Goal: Task Accomplishment & Management: Use online tool/utility

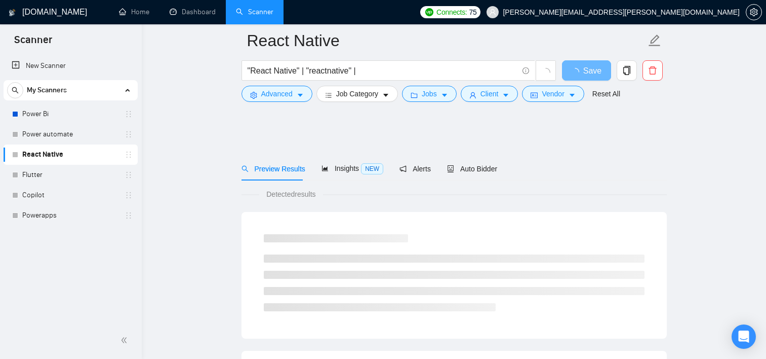
scroll to position [561, 0]
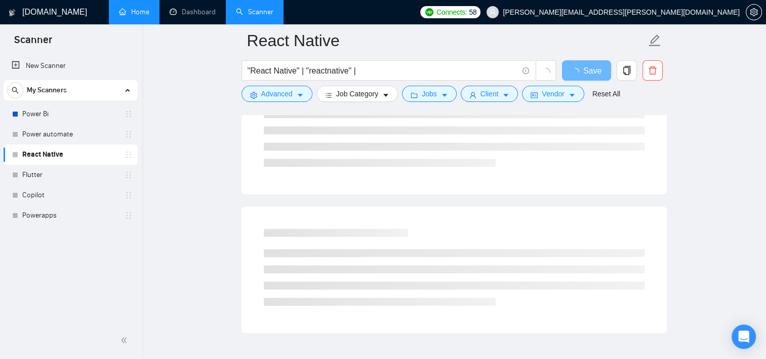
click at [122, 8] on link "Home" at bounding box center [134, 12] width 30 height 9
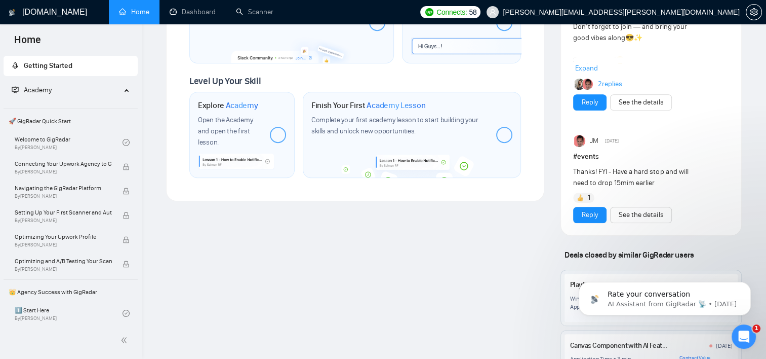
scroll to position [355, 0]
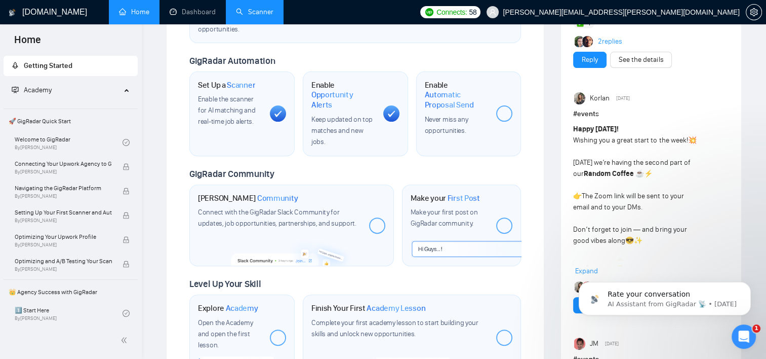
click at [257, 16] on link "Scanner" at bounding box center [254, 12] width 37 height 9
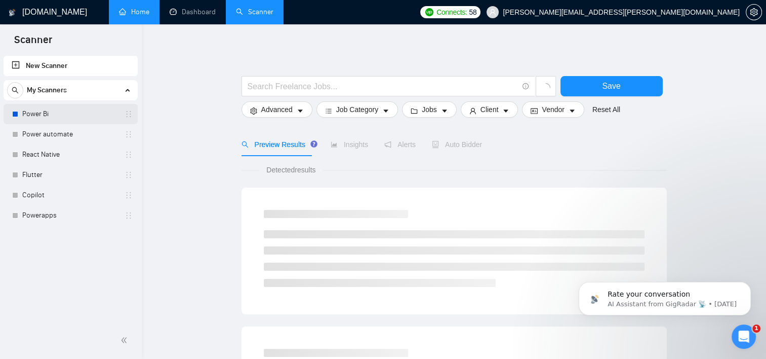
click at [30, 114] on link "Power Bi" at bounding box center [70, 114] width 96 height 20
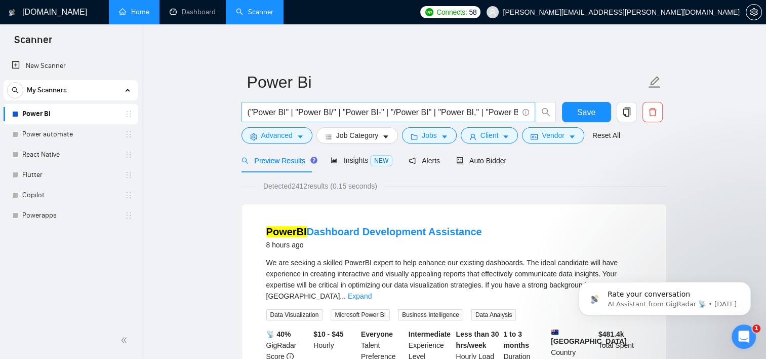
click at [376, 115] on input "("Power BI" | "Power BI/" | "Power BI-" | "/Power BI" | "Power BI," | "Power BI…" at bounding box center [383, 112] width 270 height 13
click at [43, 131] on link "Power automate" at bounding box center [70, 134] width 96 height 20
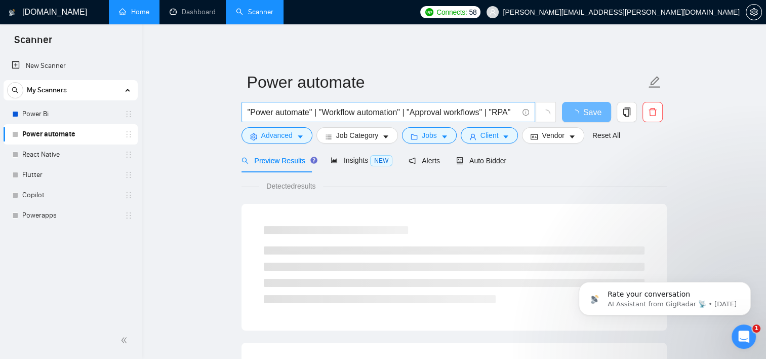
click at [494, 111] on input ""Power automate" | "Workflow automation" | "Approval workflows" | "RPA"" at bounding box center [383, 112] width 270 height 13
click at [520, 107] on span at bounding box center [524, 112] width 9 height 13
click at [515, 110] on input ""Power automate" | "Workflow automation" | "Approval workflows" | "RPA"" at bounding box center [383, 112] width 270 height 13
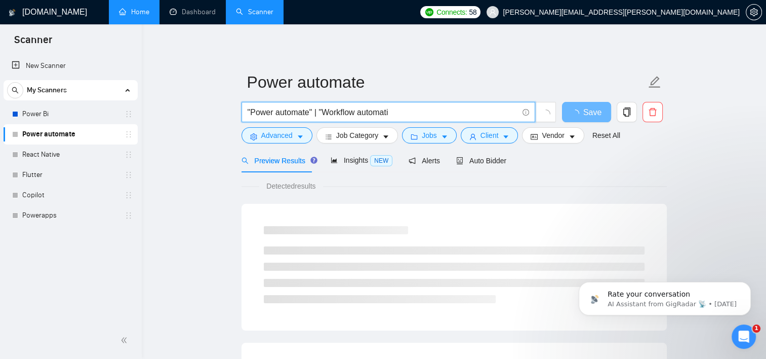
click at [467, 113] on input ""Power automate" | "Workflow automati" at bounding box center [383, 112] width 270 height 13
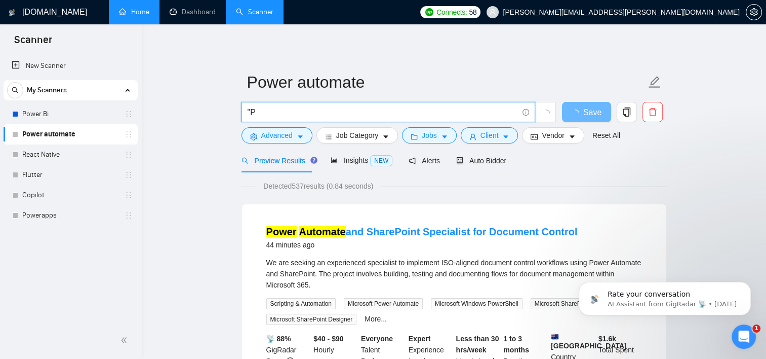
type input """
paste input "("Power BI" | "Power BI/" | "Power BI-" | "/Power BI" | "Power BI," | "Power BI…"
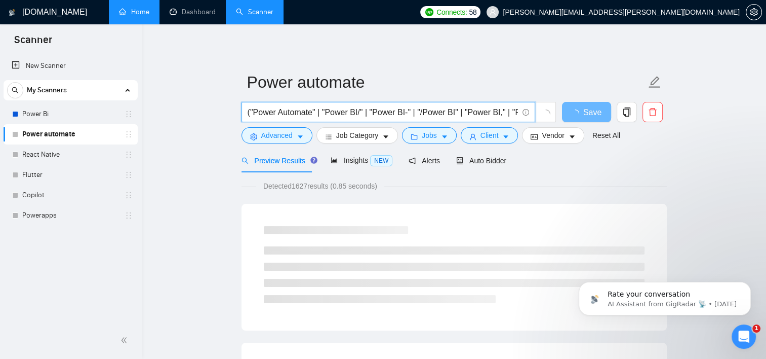
click at [357, 111] on input "("Power Automate" | "Power BI/" | "Power BI-" | "/Power BI" | "Power BI," | "Po…" at bounding box center [383, 112] width 270 height 13
click at [431, 112] on input "("Power Automate" | "Power automate/" | "Power BI-" | "/Power BI" | "Power BI,"…" at bounding box center [383, 112] width 270 height 13
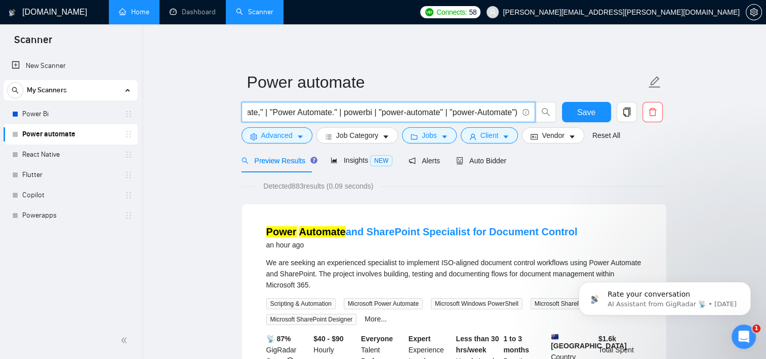
click at [605, 160] on div "Preview Results Insights NEW Alerts Auto Bidder" at bounding box center [454, 160] width 425 height 24
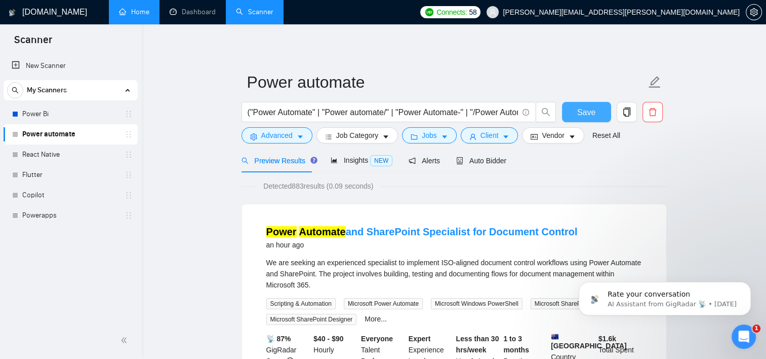
click at [575, 108] on button "Save" at bounding box center [586, 112] width 49 height 20
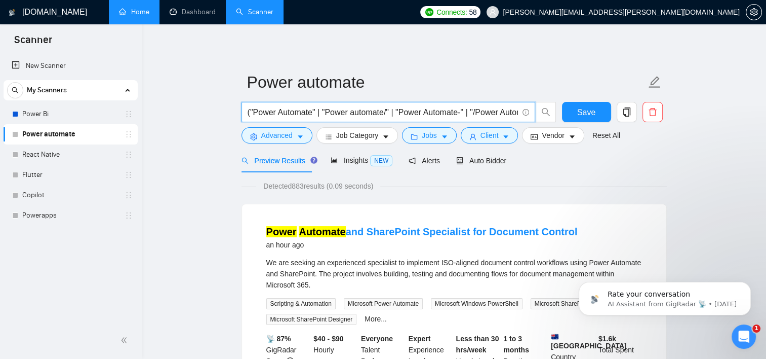
click at [257, 113] on input "("Power Automate" | "Power automate/" | "Power Automate-" | "/Power Automate" |…" at bounding box center [383, 112] width 270 height 13
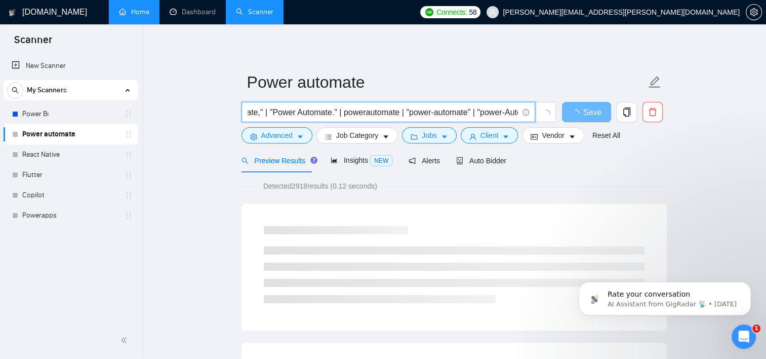
click at [445, 113] on input "("Power Automate" | "Power automate/" | "Power Automate-" | "/Power Automate" |…" at bounding box center [383, 112] width 270 height 13
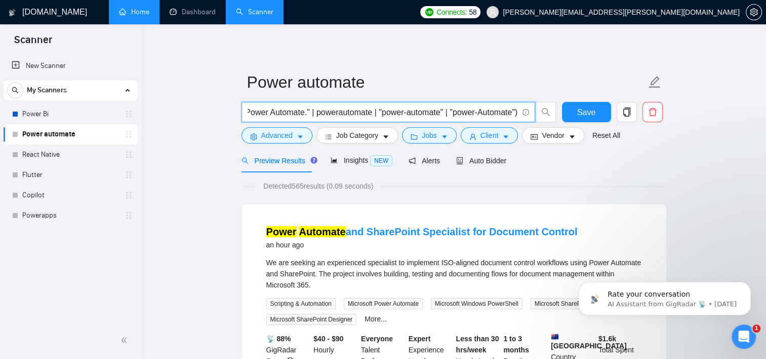
scroll to position [0, 383]
type input "("Power Automate" | "Power automate/" | "Power Automate-" | "/Power Automate" |…"
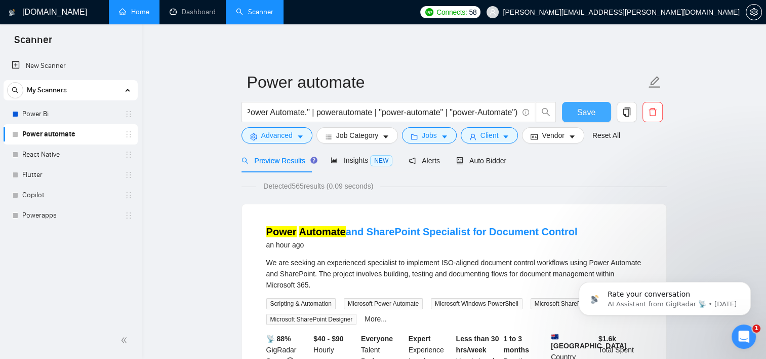
scroll to position [0, 0]
click at [596, 112] on button "Save" at bounding box center [586, 112] width 49 height 20
click at [585, 113] on span "Save" at bounding box center [586, 112] width 18 height 13
click at [50, 117] on link "Power Bi" at bounding box center [70, 114] width 96 height 20
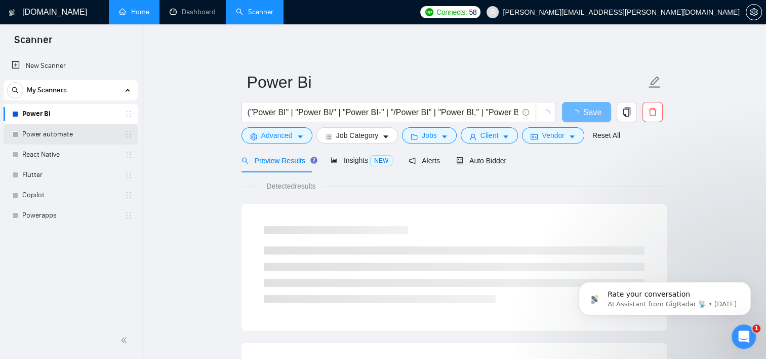
click at [51, 132] on link "Power automate" at bounding box center [70, 134] width 96 height 20
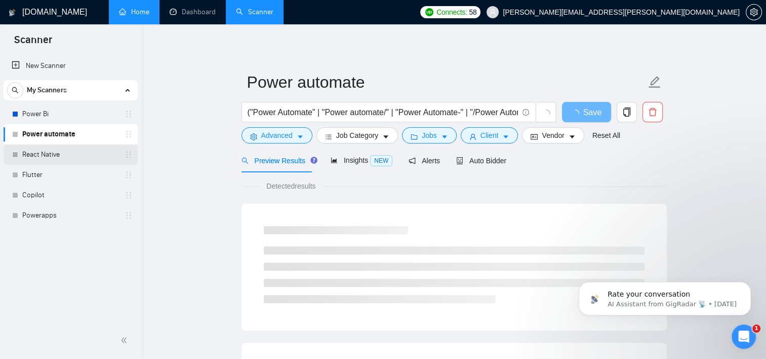
click at [51, 155] on link "React Native" at bounding box center [70, 154] width 96 height 20
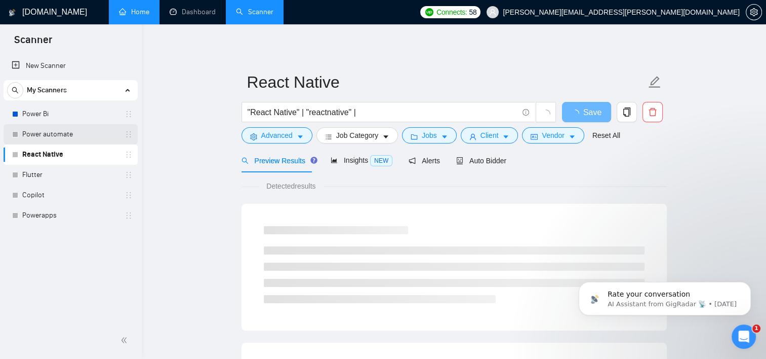
click at [49, 136] on link "Power automate" at bounding box center [70, 134] width 96 height 20
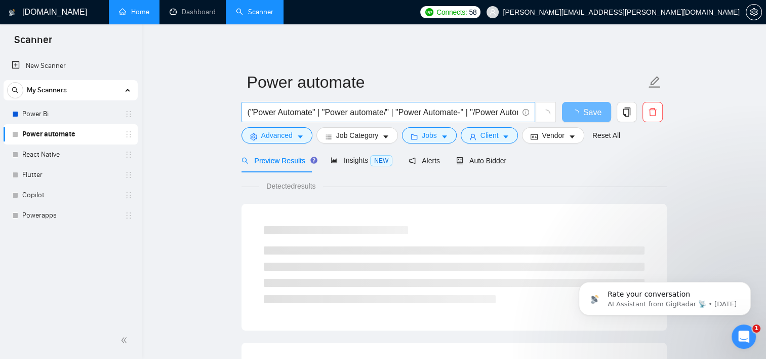
click at [256, 112] on input "("Power Automate" | "Power automate/" | "Power Automate-" | "/Power Automate" |…" at bounding box center [383, 112] width 270 height 13
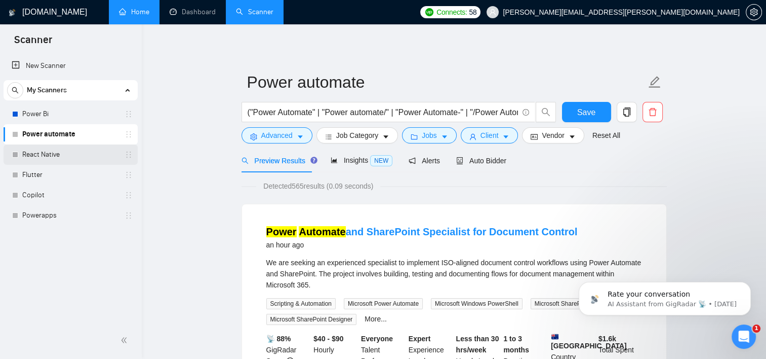
click at [70, 156] on link "React Native" at bounding box center [70, 154] width 96 height 20
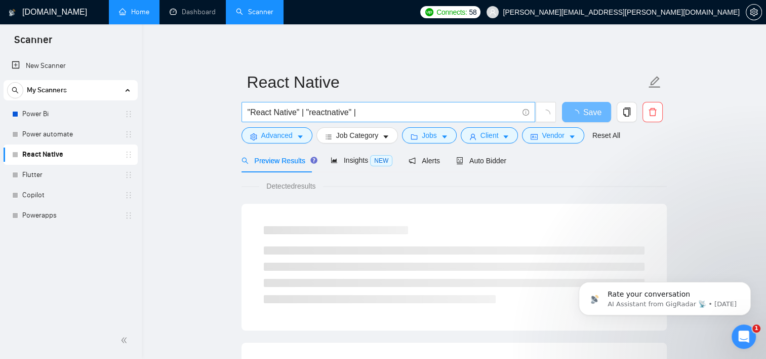
click at [389, 112] on input ""React Native" | "reactnative" |" at bounding box center [383, 112] width 270 height 13
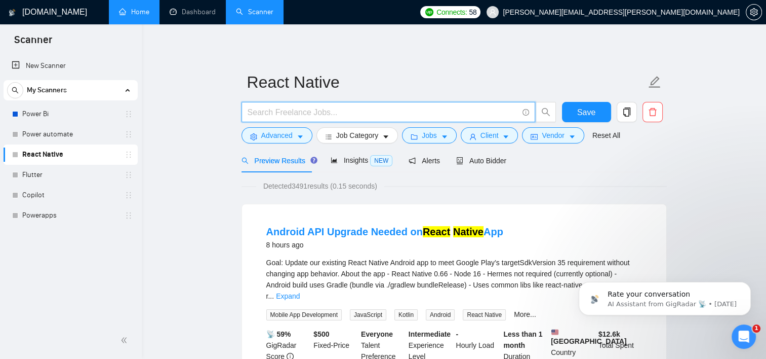
paste input "("Power Automate" | "Power automate/" | "Power Automate-" | "/Power Automate" |…"
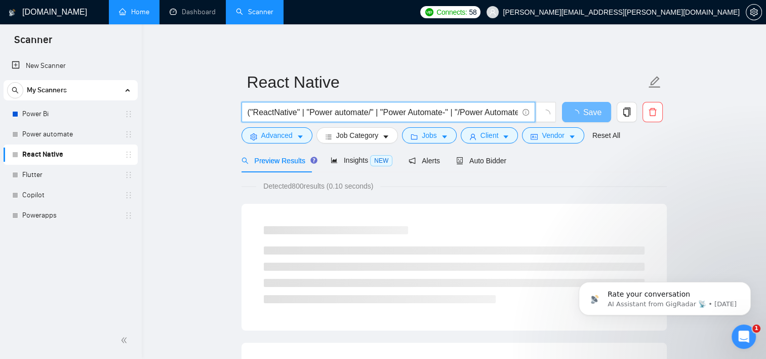
click at [365, 114] on input "("ReactNative" | "Power automate/" | "Power Automate-" | "/Power Automate" | "P…" at bounding box center [383, 112] width 270 height 13
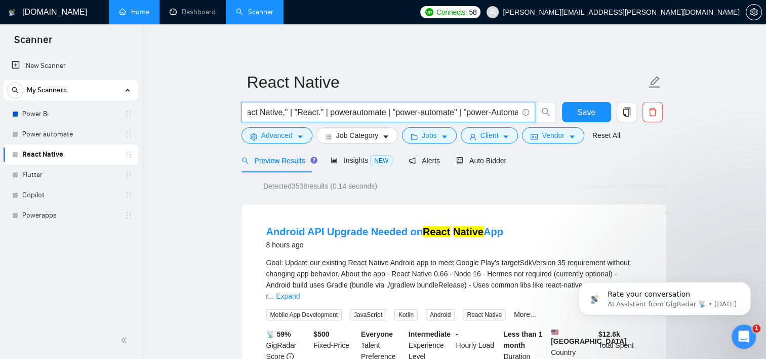
scroll to position [0, 263]
drag, startPoint x: 369, startPoint y: 112, endPoint x: 314, endPoint y: 113, distance: 54.7
click at [314, 113] on input "("ReactNative" | "React Native/" | "React native-" | "/react native" | "React N…" at bounding box center [383, 112] width 270 height 13
drag, startPoint x: 417, startPoint y: 113, endPoint x: 474, endPoint y: 111, distance: 57.3
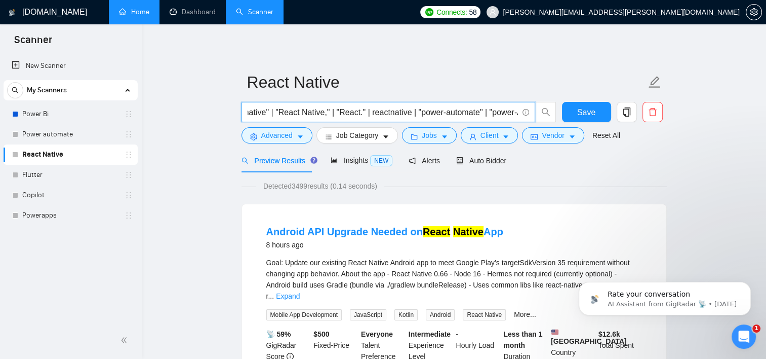
click at [474, 111] on input "("ReactNative" | "React Native/" | "React native-" | "/react native" | "React N…" at bounding box center [383, 112] width 270 height 13
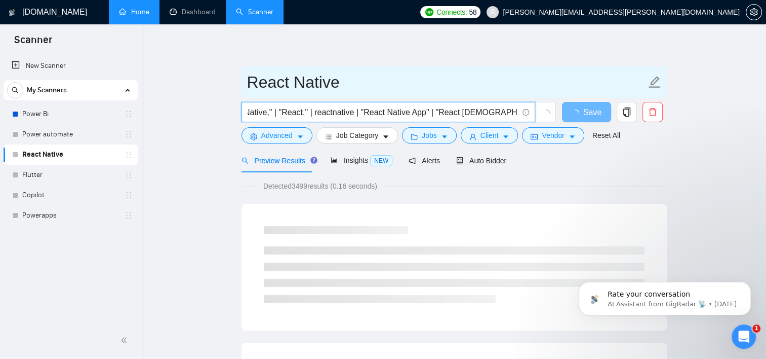
scroll to position [0, 268]
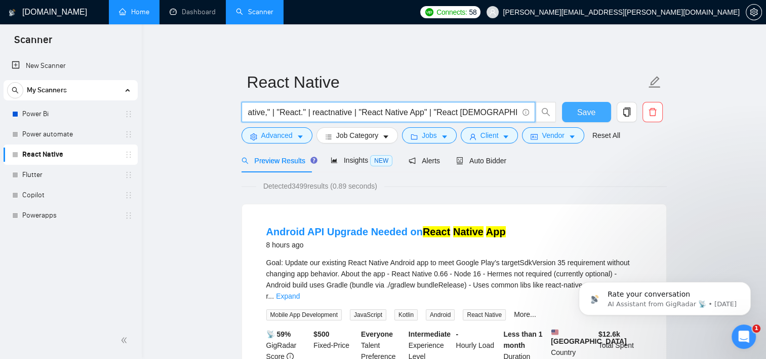
type input "("ReactNative" | "React Native/" | "React native-" | "/react native" | "React N…"
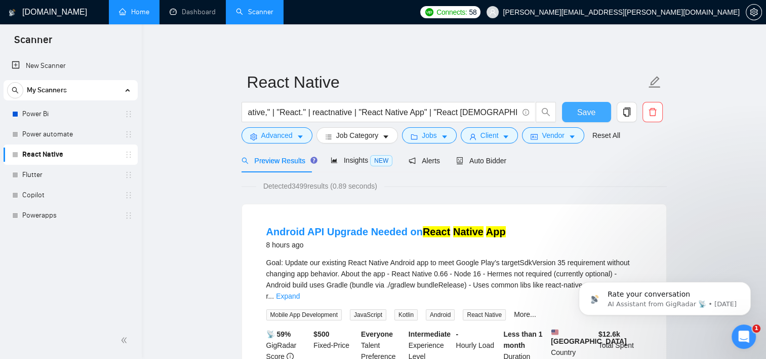
click at [595, 112] on button "Save" at bounding box center [586, 112] width 49 height 20
click at [576, 109] on button "Save" at bounding box center [586, 112] width 49 height 20
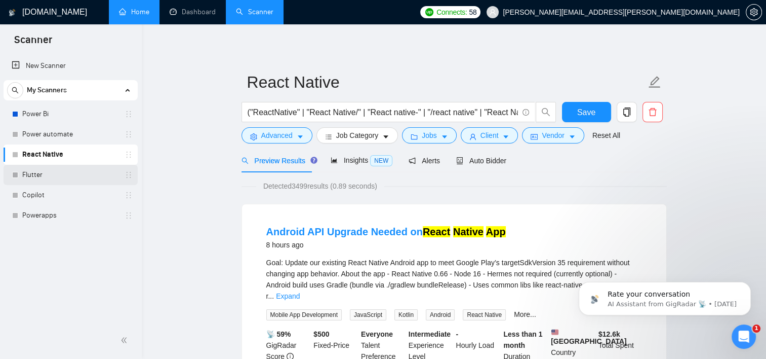
click at [58, 174] on link "Flutter" at bounding box center [70, 175] width 96 height 20
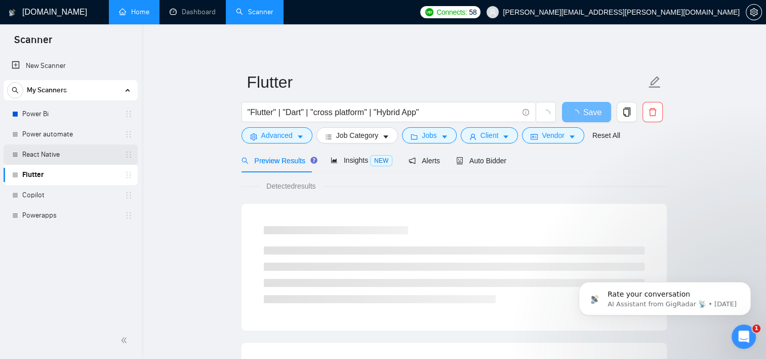
click at [51, 152] on link "React Native" at bounding box center [70, 154] width 96 height 20
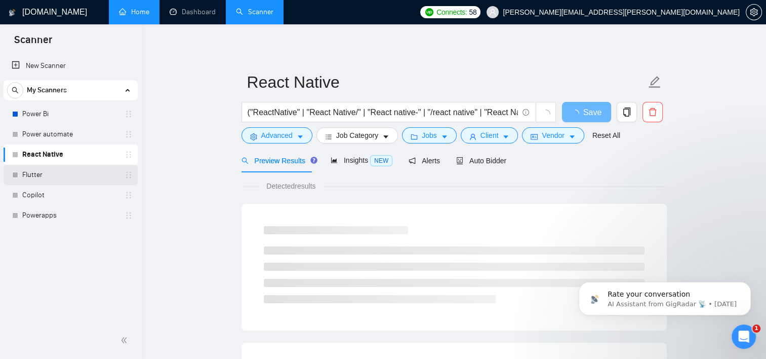
click at [47, 170] on link "Flutter" at bounding box center [70, 175] width 96 height 20
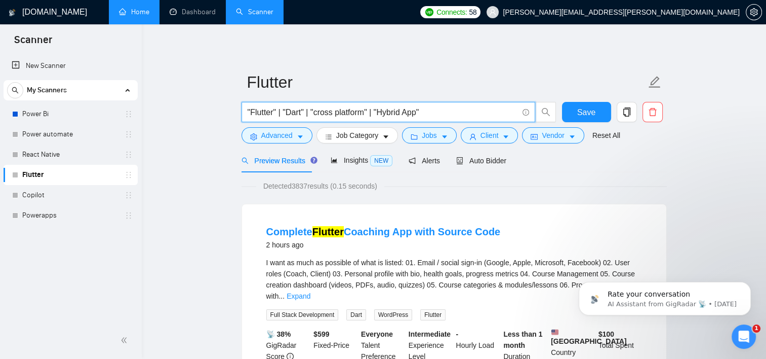
drag, startPoint x: 440, startPoint y: 110, endPoint x: 235, endPoint y: 107, distance: 204.6
drag, startPoint x: 73, startPoint y: 157, endPoint x: 476, endPoint y: 34, distance: 420.9
click at [73, 157] on link "React Native" at bounding box center [70, 154] width 96 height 20
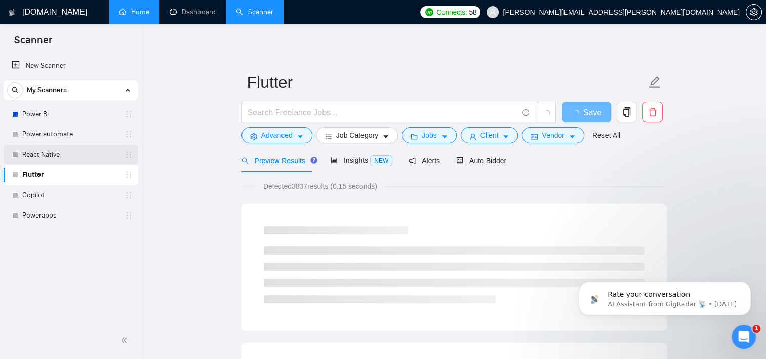
click at [28, 154] on link "React Native" at bounding box center [70, 154] width 96 height 20
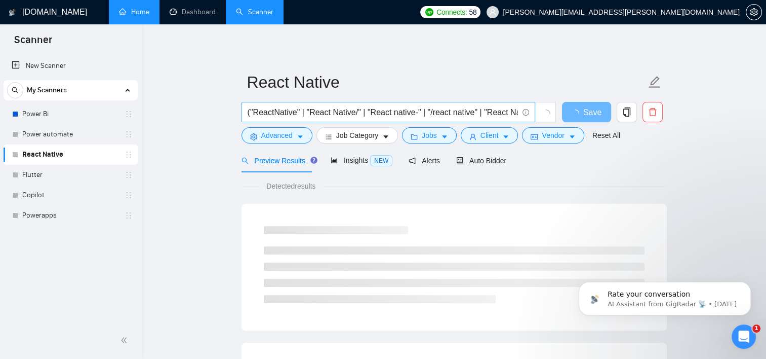
click at [402, 109] on input "("ReactNative" | "React Native/" | "React native-" | "/react native" | "React N…" at bounding box center [383, 112] width 270 height 13
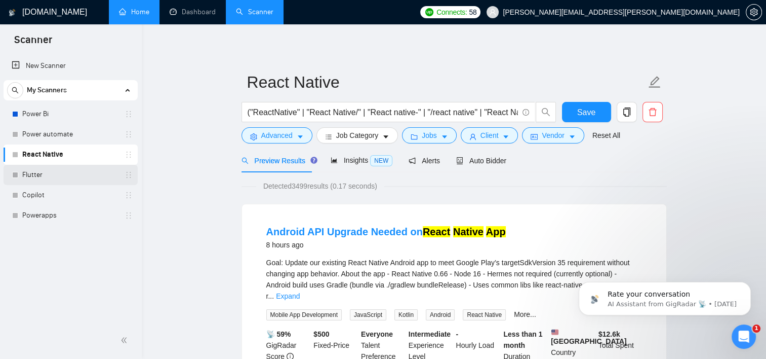
click at [26, 173] on link "Flutter" at bounding box center [70, 175] width 96 height 20
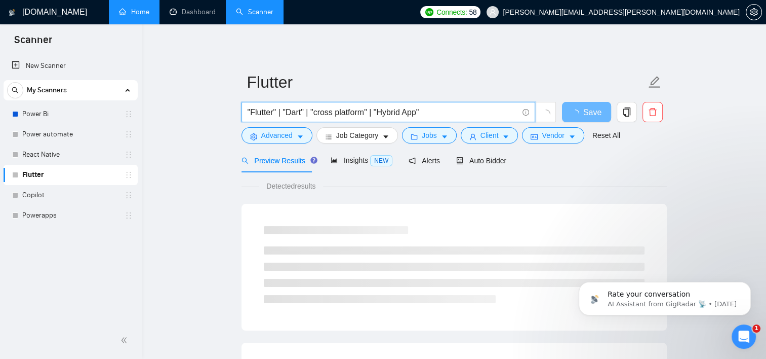
click at [353, 111] on input ""Flutter" | "Dart" | "cross platform" | "Hybrid App"" at bounding box center [383, 112] width 270 height 13
click at [433, 109] on input ""Flutter" | "Dart" | "cross platform" | "Hybrid App"" at bounding box center [383, 112] width 270 height 13
drag, startPoint x: 438, startPoint y: 108, endPoint x: 232, endPoint y: 94, distance: 206.6
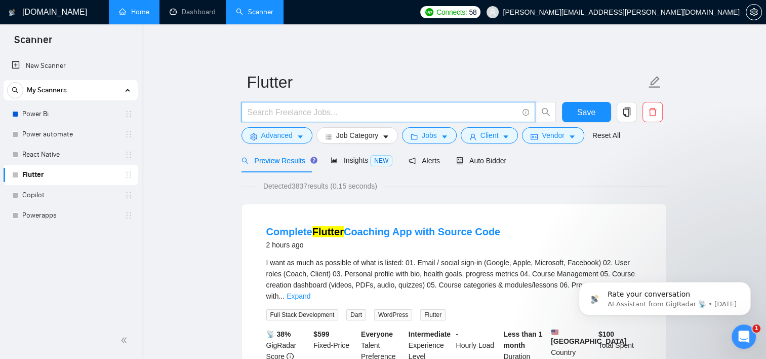
paste input "("ReactNative" | "React Native/" | "React native-" | "/react native" | "React N…"
click at [439, 112] on input "("Flutter" | "FLUTTER/" | "Flutter Dart-" | "/Flutter App" | "Flutter Dev," | "…" at bounding box center [383, 112] width 270 height 13
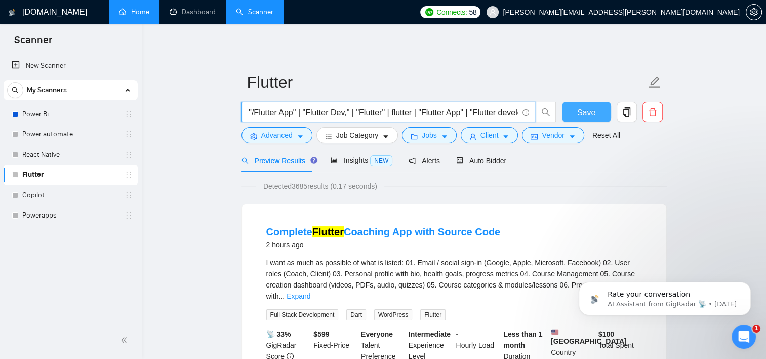
type input "("Flutter" | "FLUTTER/" | "Flutter Dart-" | "/Flutter App" | "Flutter Dev," | "…"
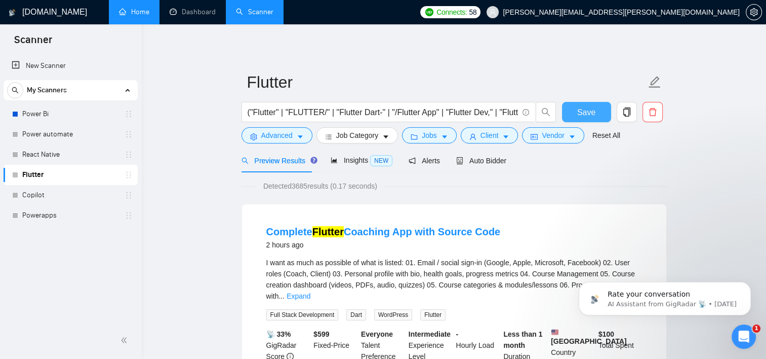
click at [587, 113] on span "Save" at bounding box center [586, 112] width 18 height 13
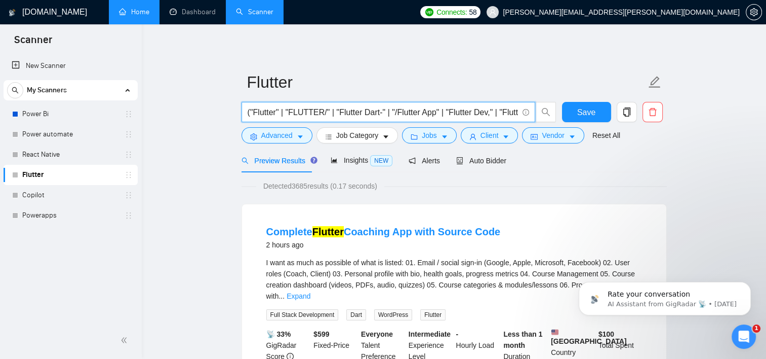
click at [264, 113] on input "("Flutter" | "FLUTTER/" | "Flutter Dart-" | "/Flutter App" | "Flutter Dev," | "…" at bounding box center [383, 112] width 270 height 13
click at [577, 111] on button "Save" at bounding box center [586, 112] width 49 height 20
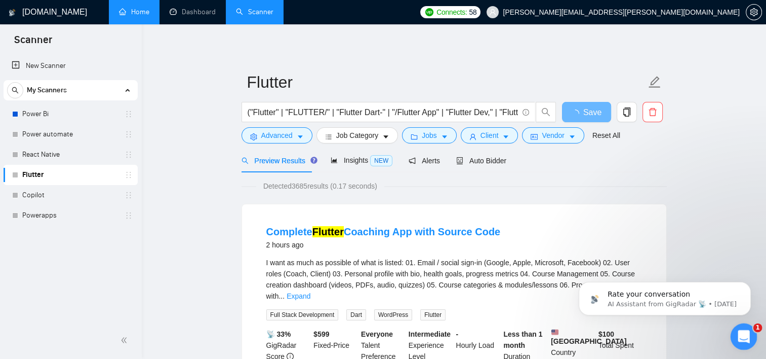
click at [741, 333] on icon "Open Intercom Messenger" at bounding box center [742, 335] width 17 height 17
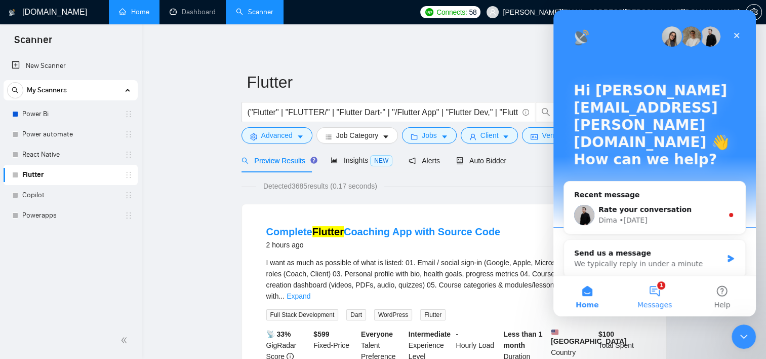
click at [653, 297] on button "1 Messages" at bounding box center [654, 296] width 67 height 41
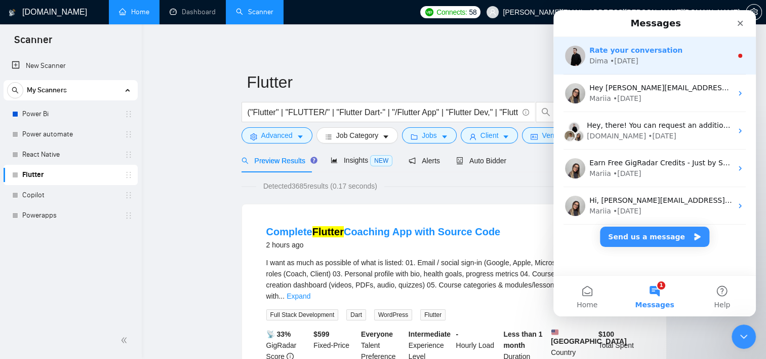
click at [647, 68] on div "Rate your conversation Dima • 4d ago" at bounding box center [655, 55] width 203 height 37
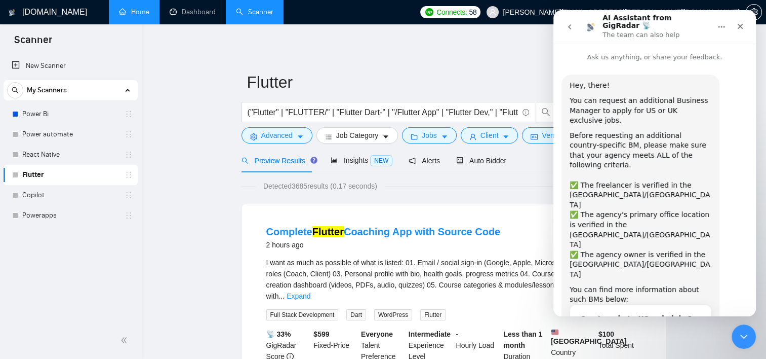
scroll to position [27, 0]
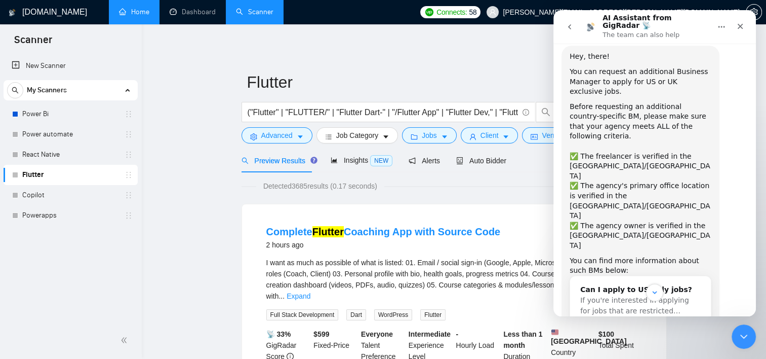
click at [566, 23] on icon "go back" at bounding box center [570, 27] width 8 height 8
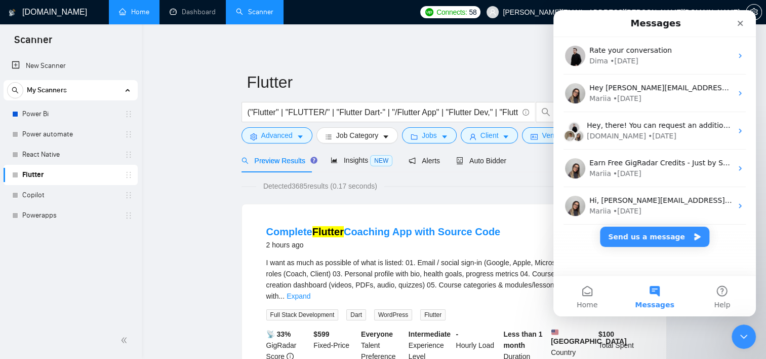
scroll to position [0, 0]
click at [644, 237] on button "Send us a message" at bounding box center [654, 236] width 109 height 20
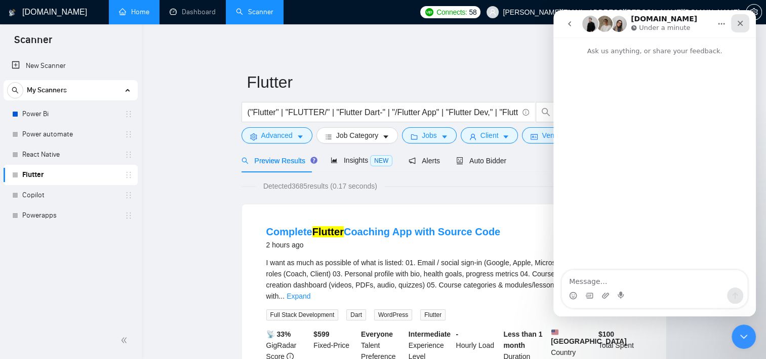
click at [742, 22] on icon "Close" at bounding box center [740, 23] width 8 height 8
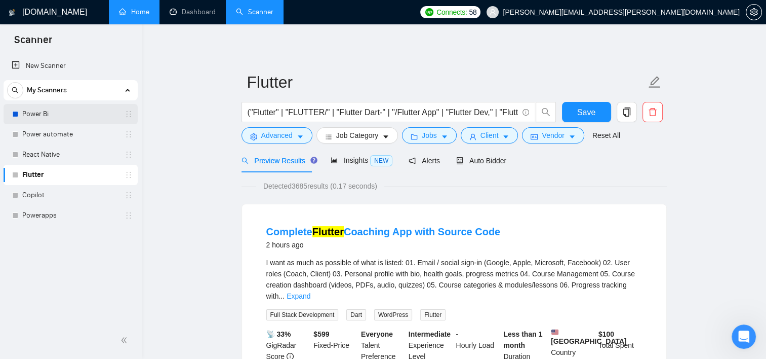
click at [70, 114] on link "Power Bi" at bounding box center [70, 114] width 96 height 20
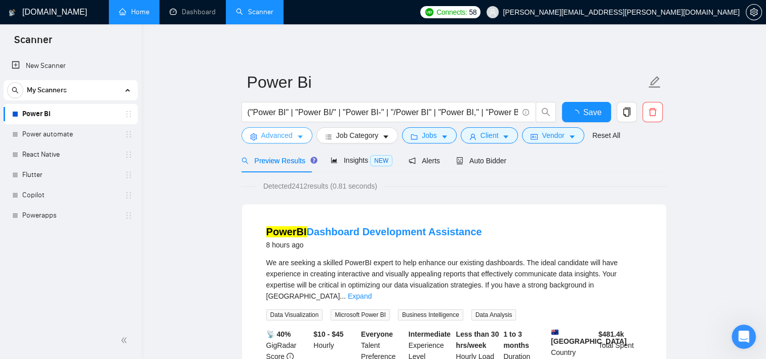
click at [292, 136] on button "Advanced" at bounding box center [277, 135] width 71 height 16
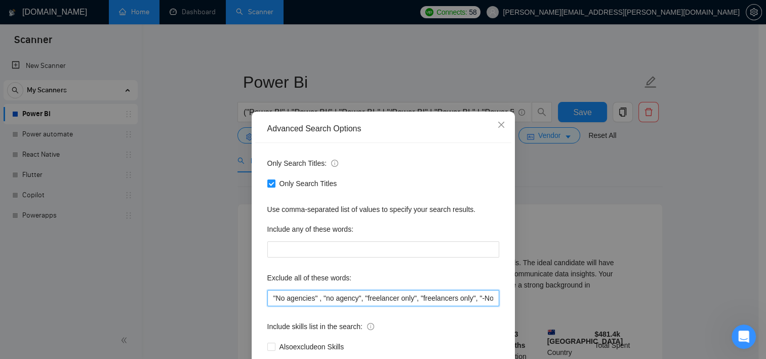
click at [312, 297] on input ""No agencies" , "no agency", "freelancer only", "freelancers only", "-No agenci…" at bounding box center [383, 298] width 232 height 16
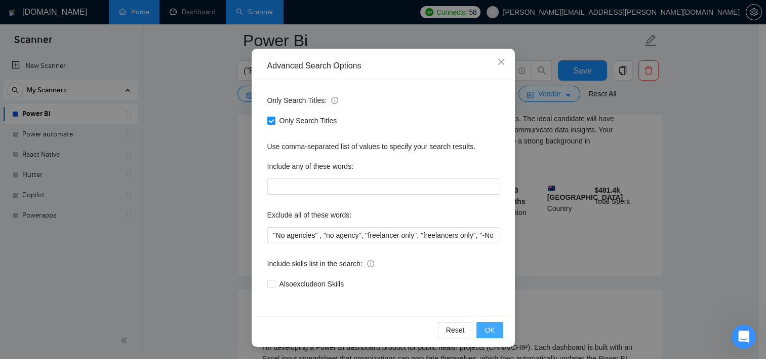
click at [494, 328] on button "OK" at bounding box center [490, 330] width 26 height 16
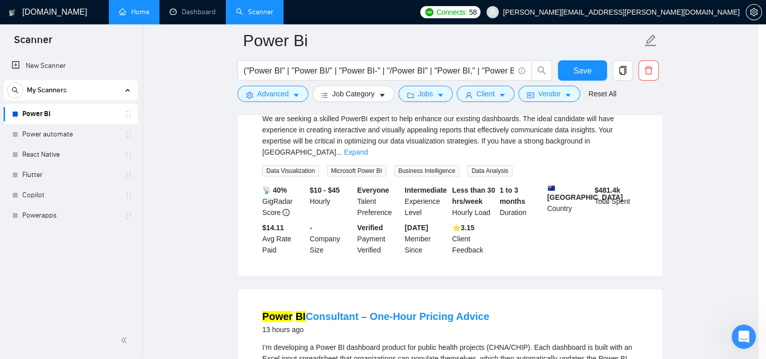
scroll to position [12, 0]
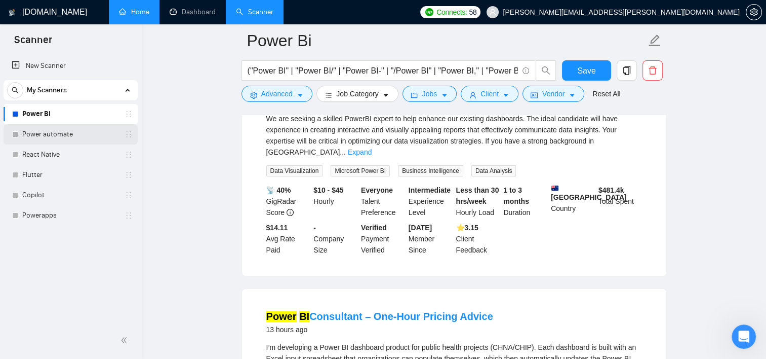
click at [32, 128] on link "Power automate" at bounding box center [70, 134] width 96 height 20
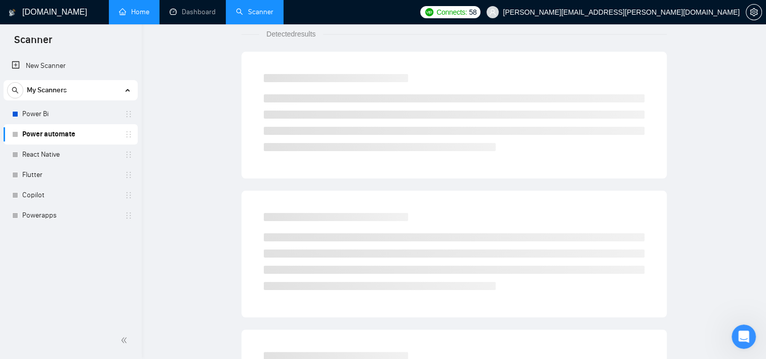
scroll to position [11, 0]
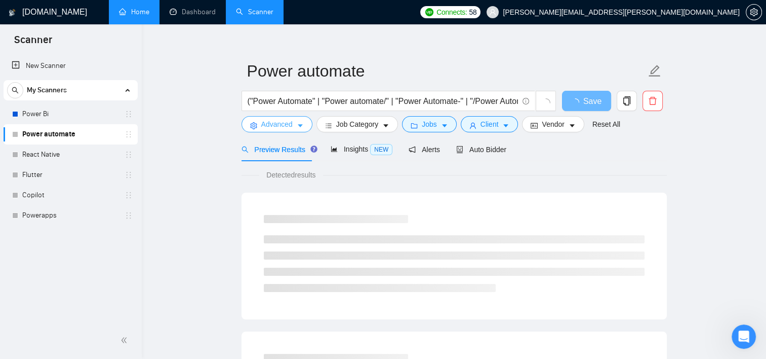
click at [305, 119] on button "Advanced" at bounding box center [277, 124] width 71 height 16
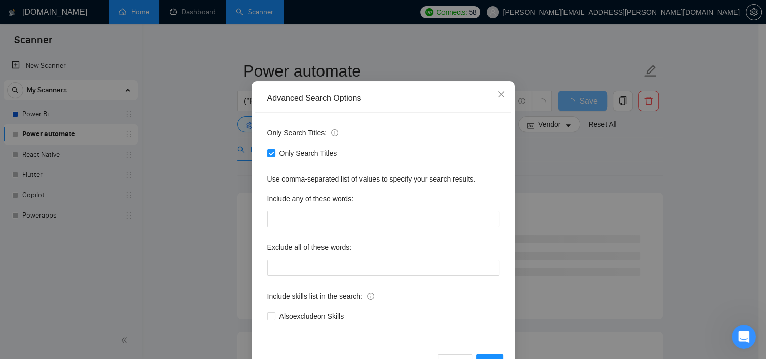
scroll to position [63, 0]
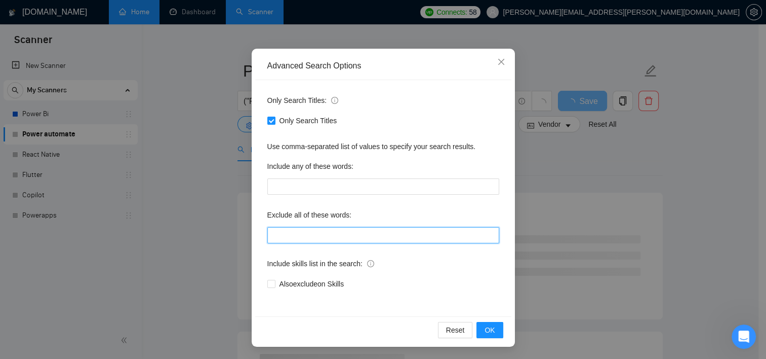
click at [310, 230] on input "text" at bounding box center [383, 235] width 232 height 16
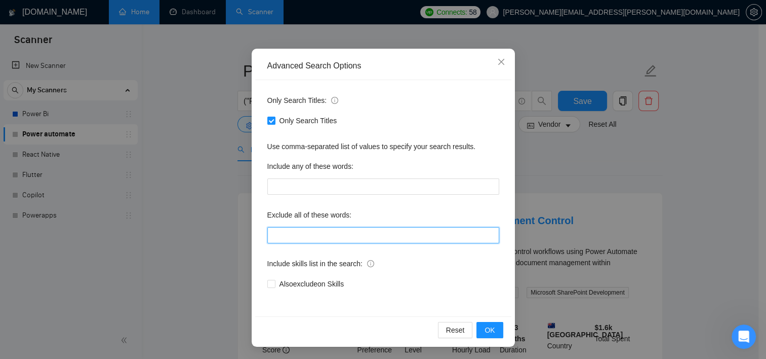
paste input "(tutor*), "teach me", trainer, (mentor*), (instructor*), "give lessons", "priva…"
click at [269, 236] on input "(tutor*), "teach me", trainer, (mentor*), (instructor*), "give lessons", "priva…" at bounding box center [383, 235] width 232 height 16
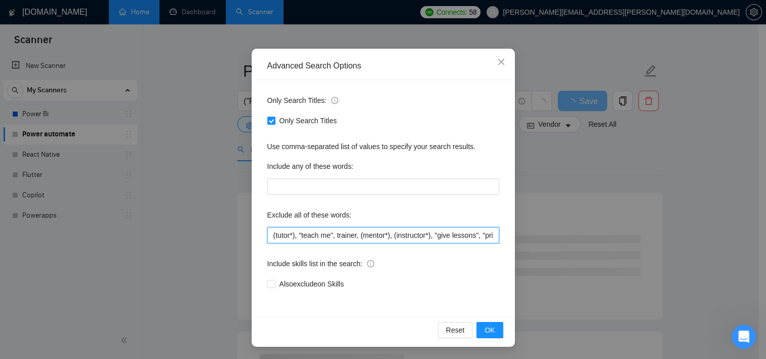
paste input ""no agencies", "won't be recruiting agencies", "agencies not to apply", "no age…"
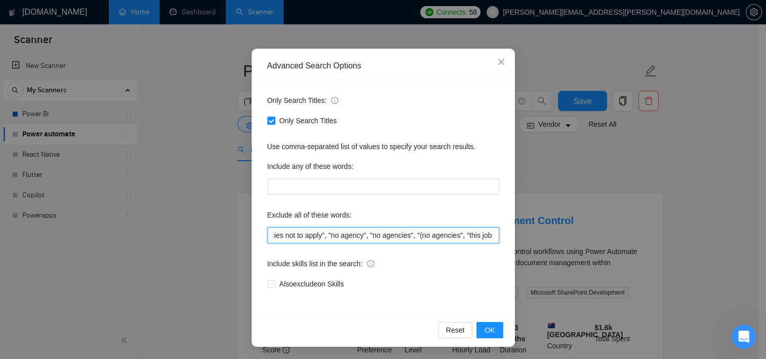
scroll to position [0, 150]
type input ""no agencies", "won't be recruiting agencies", "agencies not to apply", "no age…"
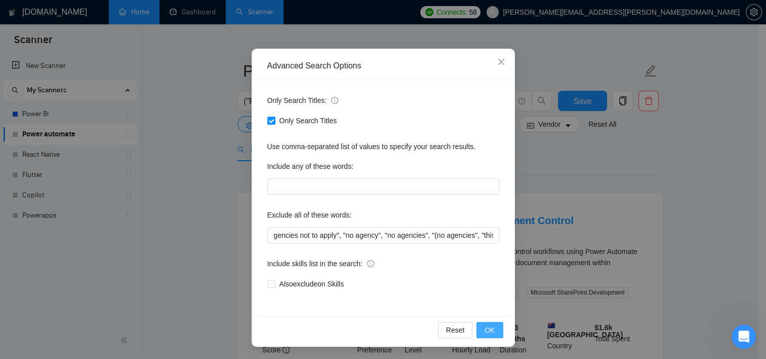
scroll to position [0, 0]
click at [490, 330] on span "OK" at bounding box center [490, 329] width 10 height 11
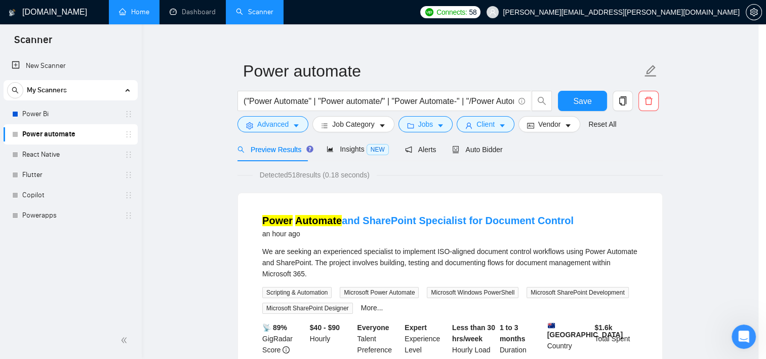
scroll to position [12, 0]
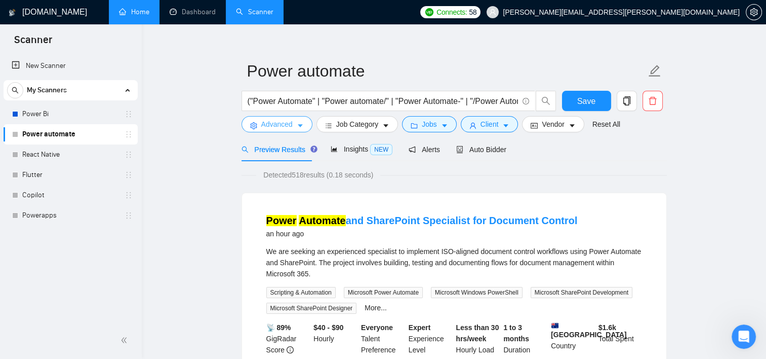
click at [281, 124] on span "Advanced" at bounding box center [276, 124] width 31 height 11
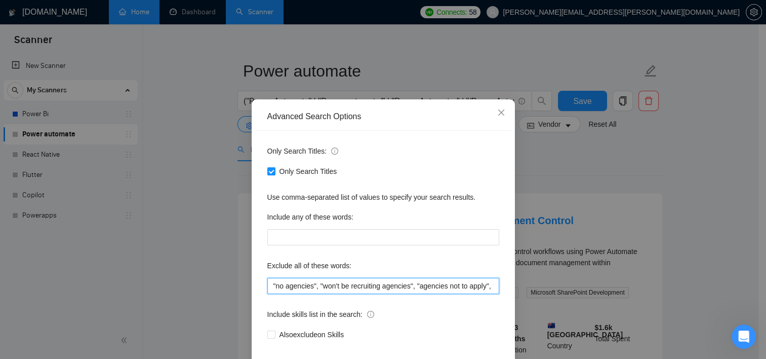
click at [366, 294] on input ""no agencies", "won't be recruiting agencies", "agencies not to apply", "no age…" at bounding box center [383, 286] width 232 height 16
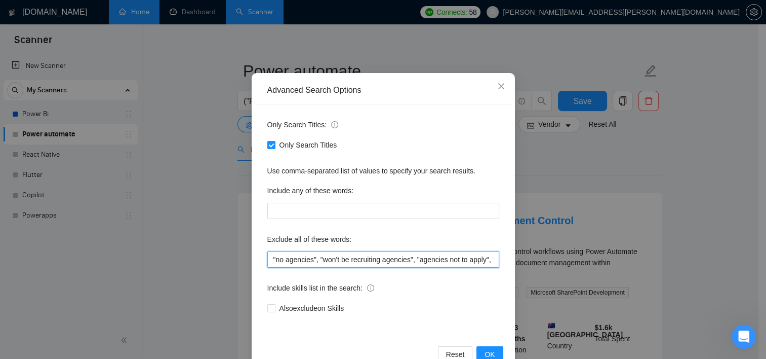
scroll to position [63, 0]
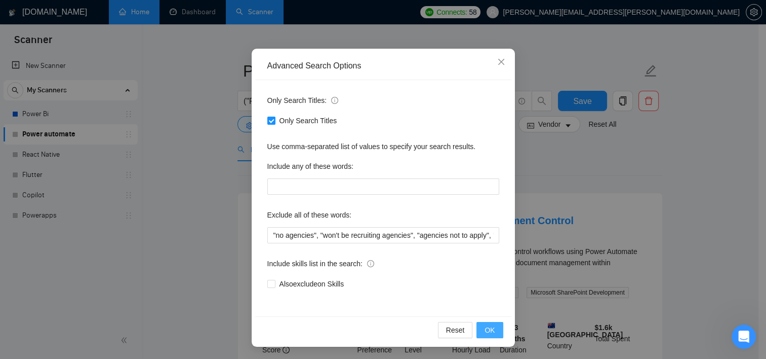
click at [485, 328] on span "OK" at bounding box center [490, 329] width 10 height 11
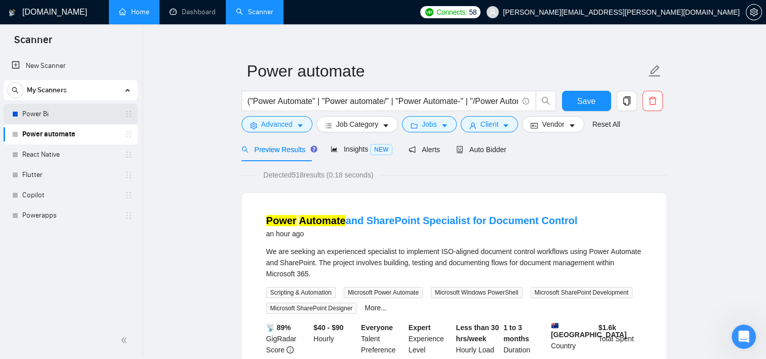
click at [74, 113] on link "Power Bi" at bounding box center [70, 114] width 96 height 20
click at [585, 103] on span "Save" at bounding box center [586, 101] width 18 height 13
click at [45, 113] on link "Power Bi" at bounding box center [70, 114] width 96 height 20
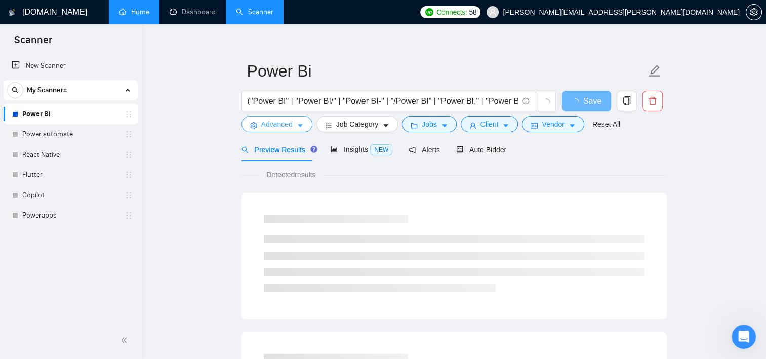
click at [302, 125] on icon "caret-down" at bounding box center [300, 125] width 7 height 7
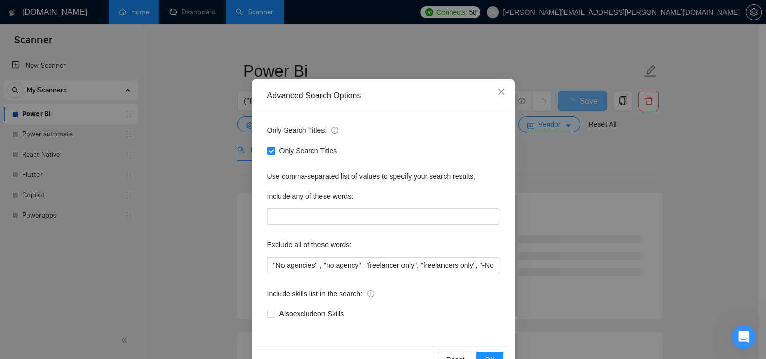
scroll to position [51, 0]
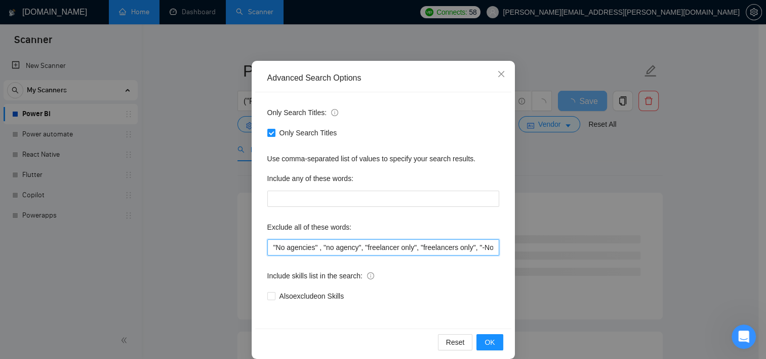
click at [323, 253] on input ""No agencies" , "no agency", "freelancer only", "freelancers only", "-No agenci…" at bounding box center [383, 247] width 232 height 16
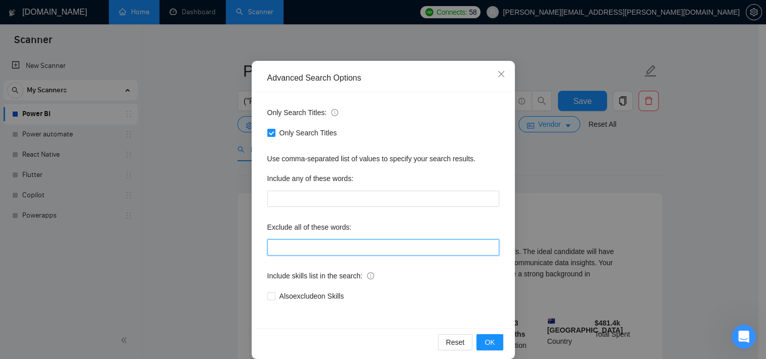
paste input ""no agencies", "won't be recruiting agencies", "agencies not to apply", "no age…"
type input ""no agencies", "won't be recruiting agencies", "agencies not to apply", "no age…"
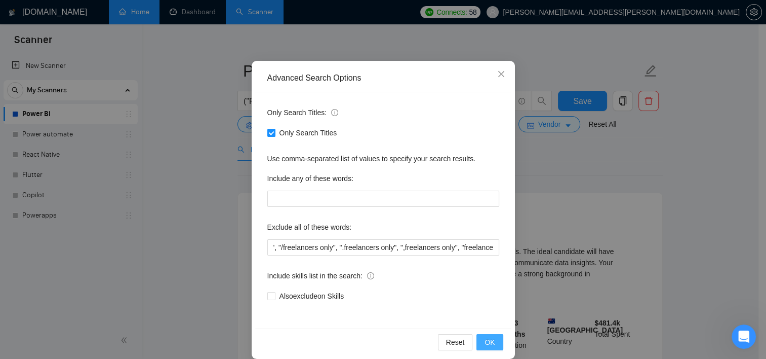
click at [487, 338] on span "OK" at bounding box center [490, 341] width 10 height 11
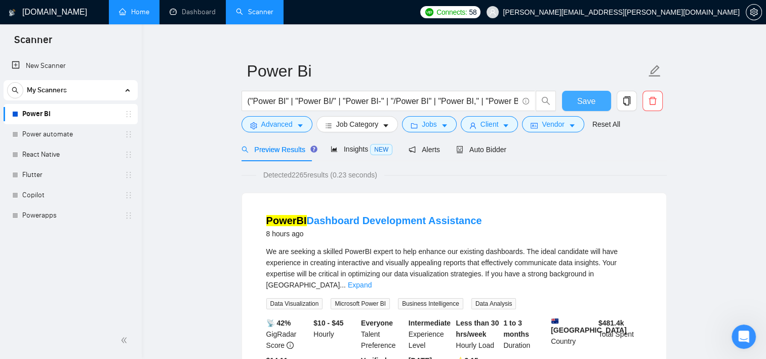
click at [573, 98] on button "Save" at bounding box center [586, 101] width 49 height 20
click at [61, 151] on link "React Native" at bounding box center [70, 154] width 96 height 20
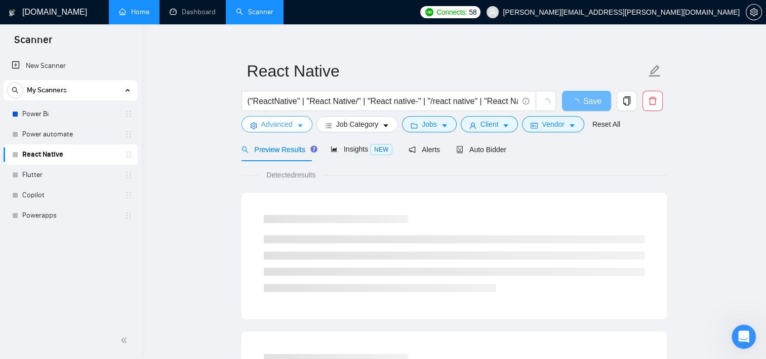
click at [294, 126] on button "Advanced" at bounding box center [277, 124] width 71 height 16
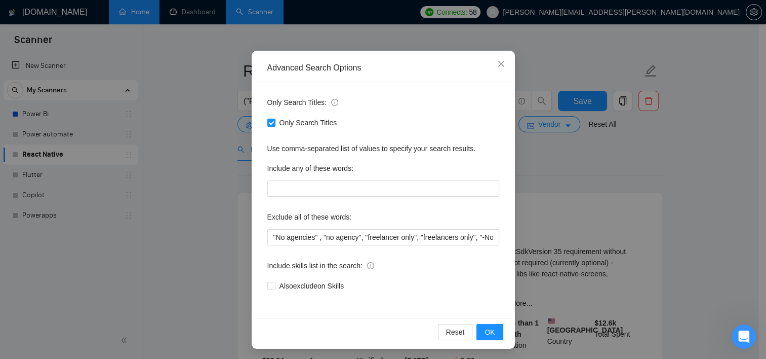
scroll to position [63, 0]
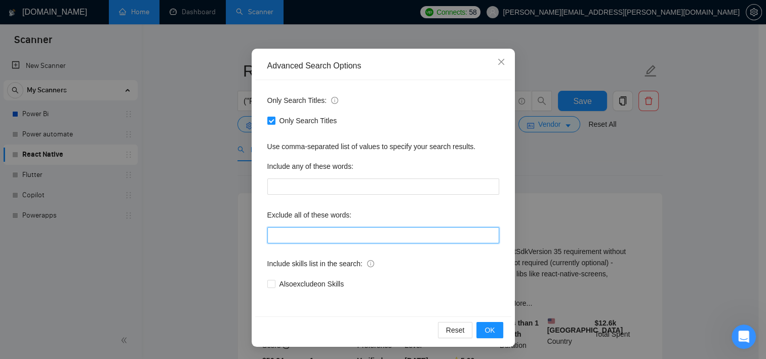
paste input ""no agencies", "won't be recruiting agencies", "agencies not to apply", "no age…"
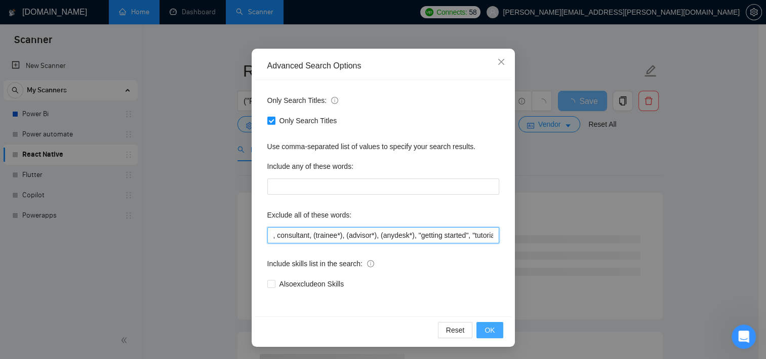
type input ""no agencies", "won't be recruiting agencies", "agencies not to apply", "no age…"
click at [480, 332] on button "OK" at bounding box center [490, 330] width 26 height 16
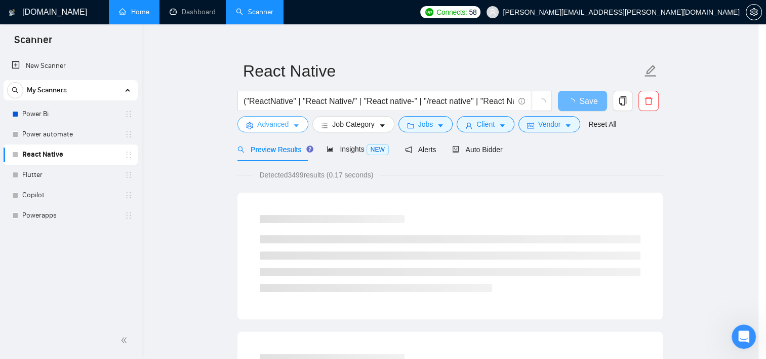
scroll to position [0, 0]
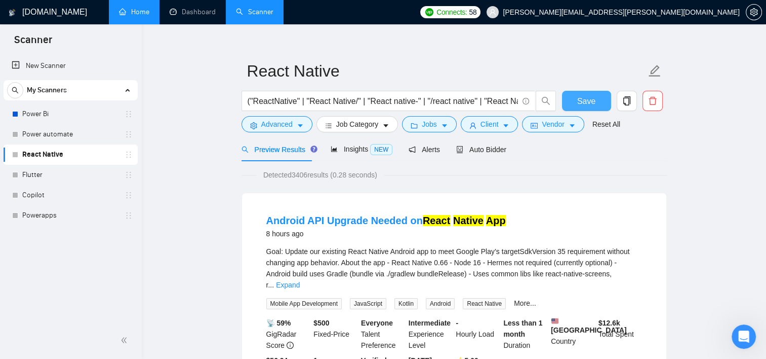
click at [590, 101] on span "Save" at bounding box center [586, 101] width 18 height 13
click at [65, 175] on link "Flutter" at bounding box center [70, 175] width 96 height 20
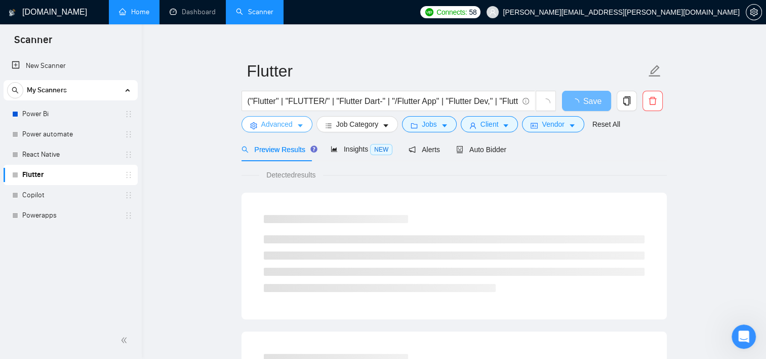
click at [286, 129] on span "Advanced" at bounding box center [276, 124] width 31 height 11
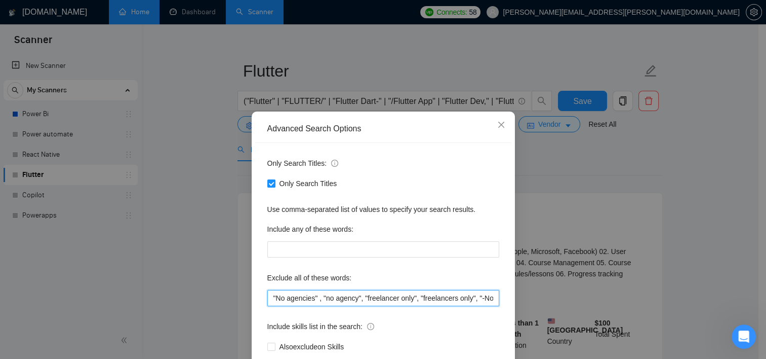
click at [298, 300] on input ""No agencies" , "no agency", "freelancer only", "freelancers only", "-No agenci…" at bounding box center [383, 298] width 232 height 16
paste input ""no agencies", "won't be recruiting agencies", "agencies not to apply", "no age…"
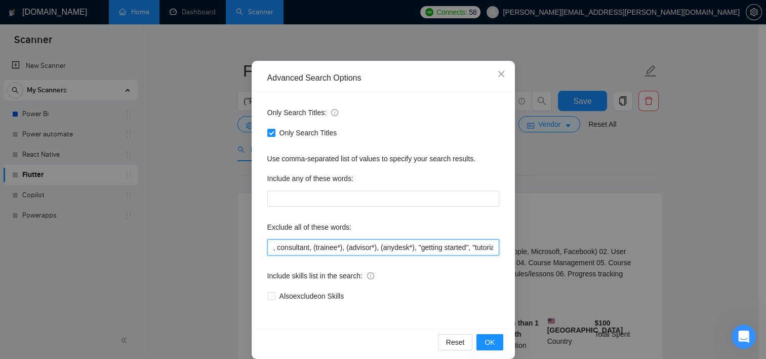
scroll to position [63, 0]
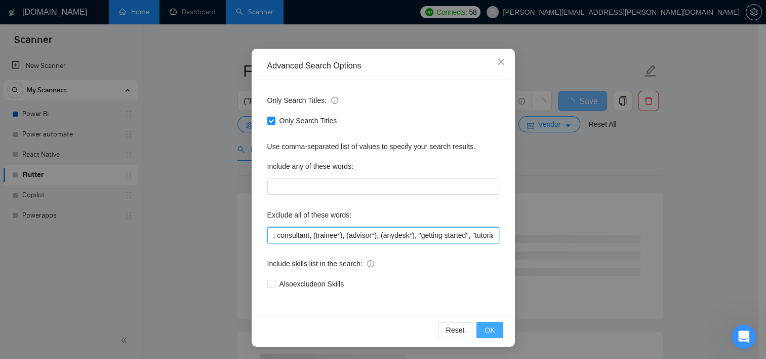
type input ""no agencies", "won't be recruiting agencies", "agencies not to apply", "no age…"
click at [479, 329] on button "OK" at bounding box center [490, 330] width 26 height 16
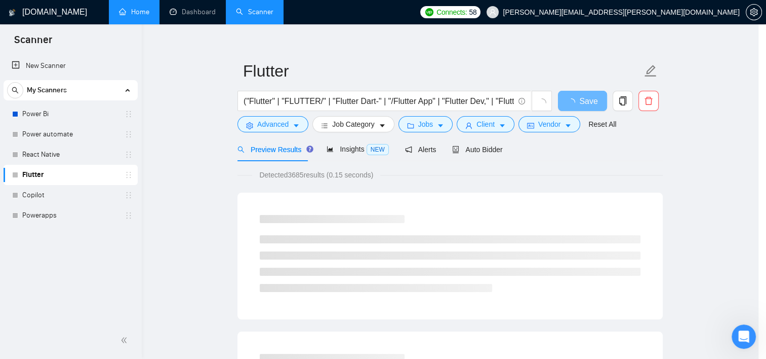
scroll to position [12, 0]
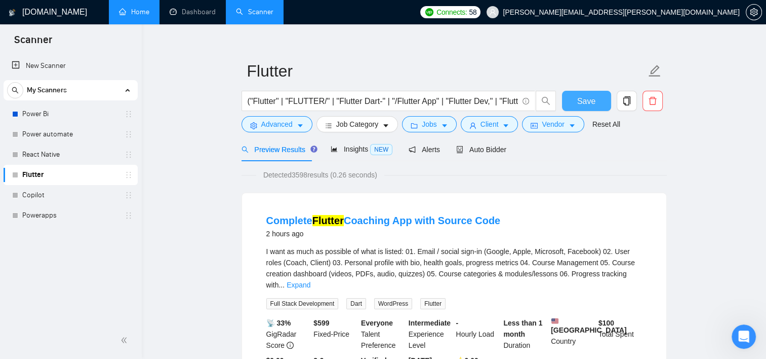
click at [589, 102] on span "Save" at bounding box center [586, 101] width 18 height 13
click at [64, 196] on link "Copilot" at bounding box center [70, 195] width 96 height 20
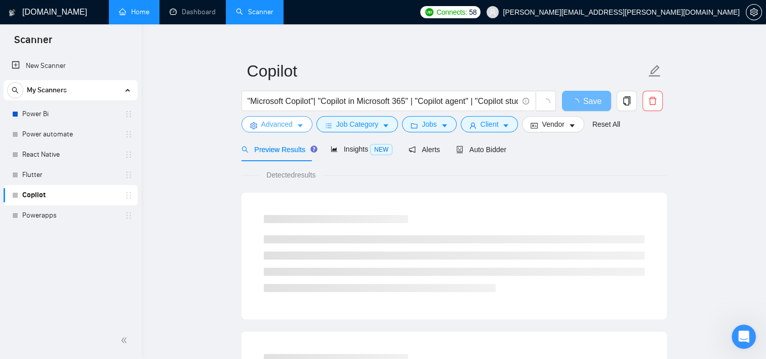
click at [298, 127] on icon "caret-down" at bounding box center [300, 125] width 7 height 7
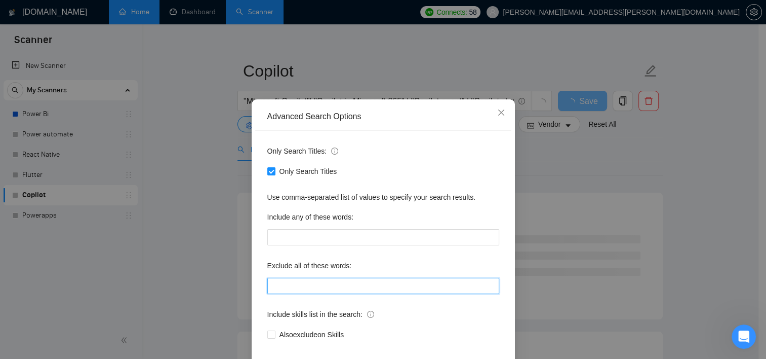
click at [313, 294] on input "text" at bounding box center [383, 286] width 232 height 16
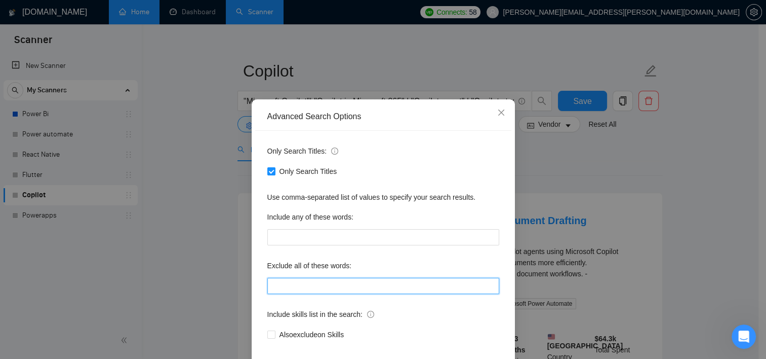
paste input ""no agencies", "won't be recruiting agencies", "agencies not to apply", "no age…"
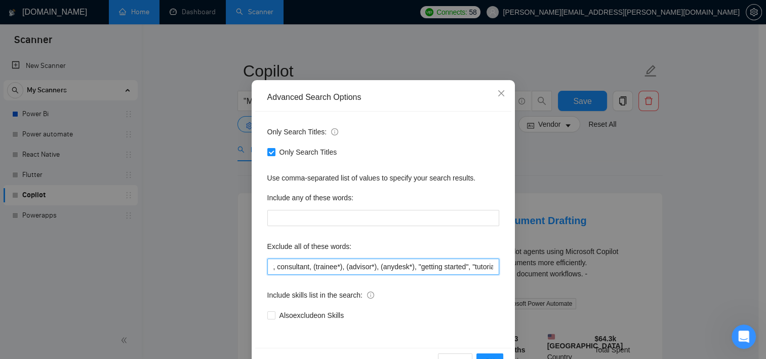
scroll to position [63, 0]
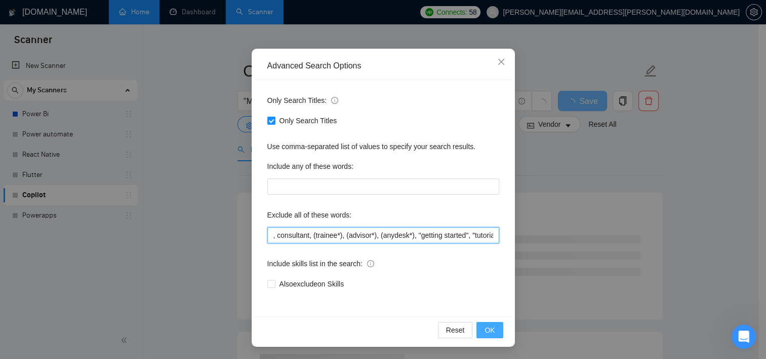
type input ""no agencies", "won't be recruiting agencies", "agencies not to apply", "no age…"
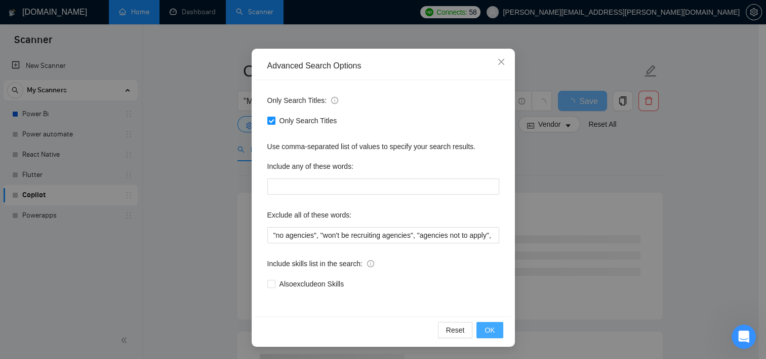
click at [485, 330] on span "OK" at bounding box center [490, 329] width 10 height 11
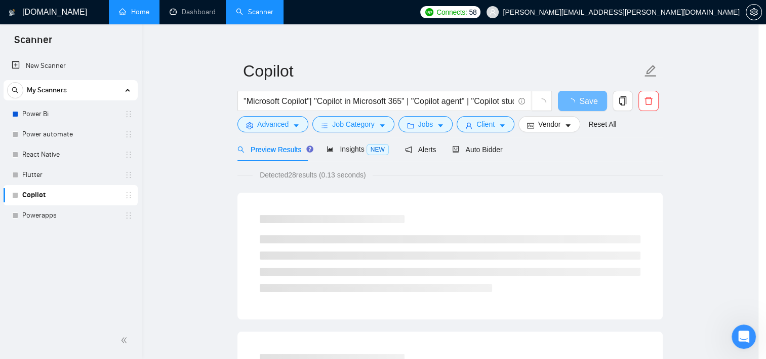
scroll to position [12, 0]
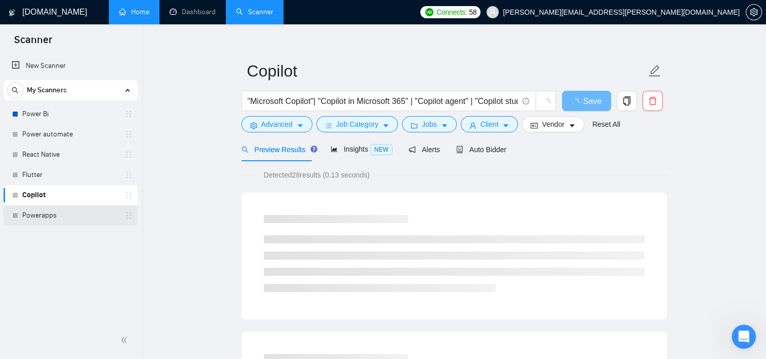
click at [60, 210] on link "Powerapps" at bounding box center [70, 215] width 96 height 20
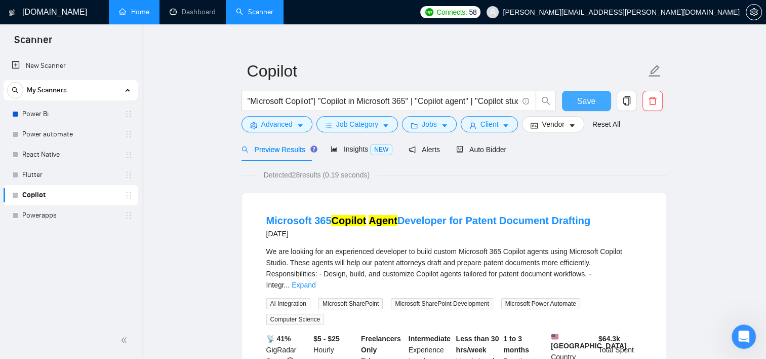
click at [583, 97] on span "Save" at bounding box center [586, 101] width 18 height 13
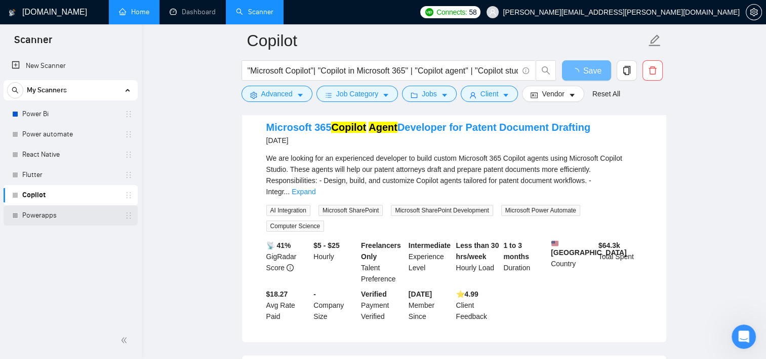
click at [43, 217] on link "Powerapps" at bounding box center [70, 215] width 96 height 20
click at [586, 71] on span "Save" at bounding box center [586, 70] width 18 height 13
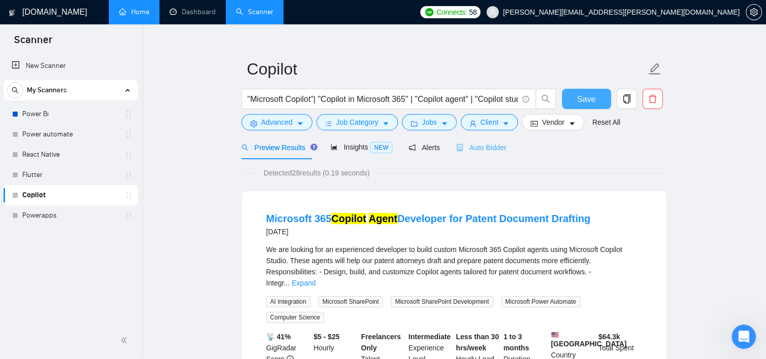
scroll to position [0, 0]
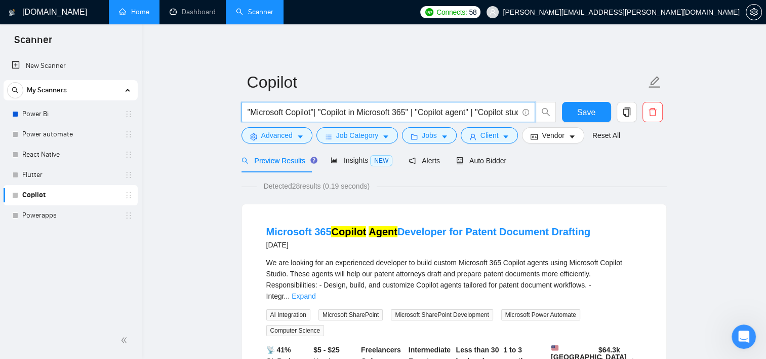
click at [344, 107] on input ""Microsoft Copilot"| "Copilot in Microsoft 365" | "Copilot agent" | "Copilot st…" at bounding box center [383, 112] width 270 height 13
click at [335, 112] on input ""Microsoft Copilot"| "Copilot in Microsoft 365" | "Copilot agent" | "Copilot st…" at bounding box center [383, 112] width 270 height 13
click at [310, 111] on input ""Microsoft Copilot"| "Copilot in Microsoft 365" | "Copilot agent" | "Copilot st…" at bounding box center [383, 112] width 270 height 13
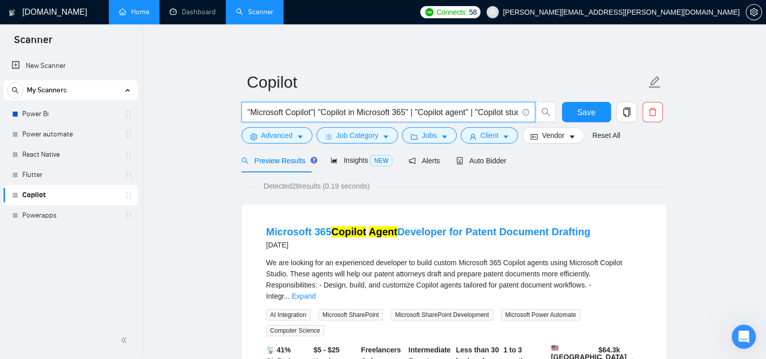
click at [408, 111] on input ""Microsoft Copilot"| "Copilot in Microsoft 365" | "Copilot agent" | "Copilot st…" at bounding box center [383, 112] width 270 height 13
click at [579, 109] on span "Save" at bounding box center [586, 112] width 18 height 13
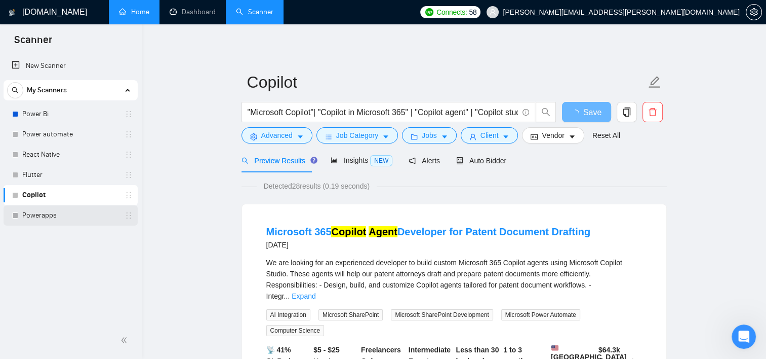
click at [45, 212] on link "Powerapps" at bounding box center [70, 215] width 96 height 20
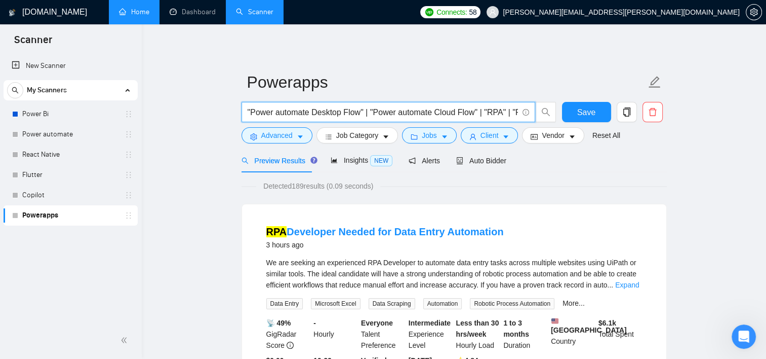
click at [278, 112] on input ""Power automate Desktop Flow" | "Power automate Cloud Flow" | "RPA" | "Robotic …" at bounding box center [383, 112] width 270 height 13
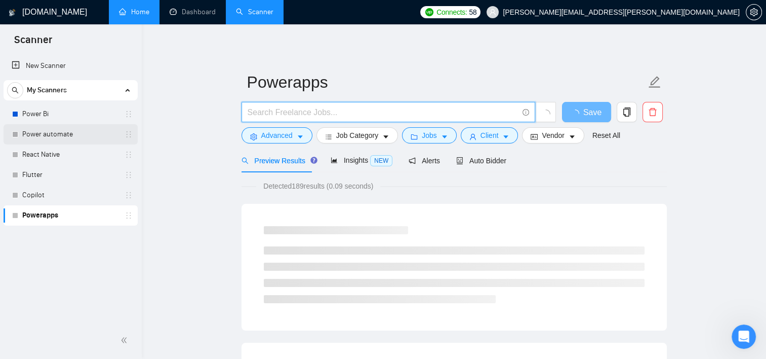
click at [56, 133] on link "Power automate" at bounding box center [70, 134] width 96 height 20
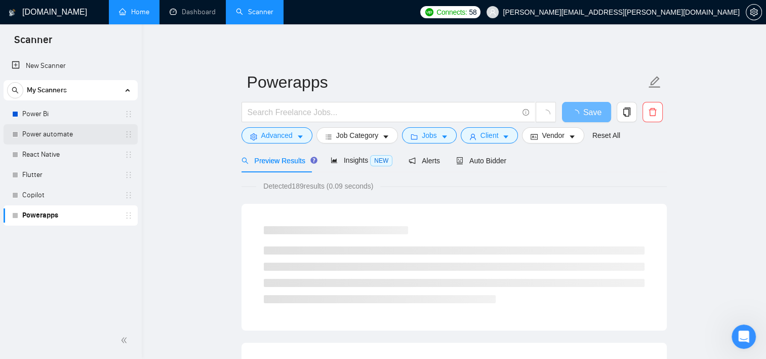
click at [66, 140] on link "Power automate" at bounding box center [70, 134] width 96 height 20
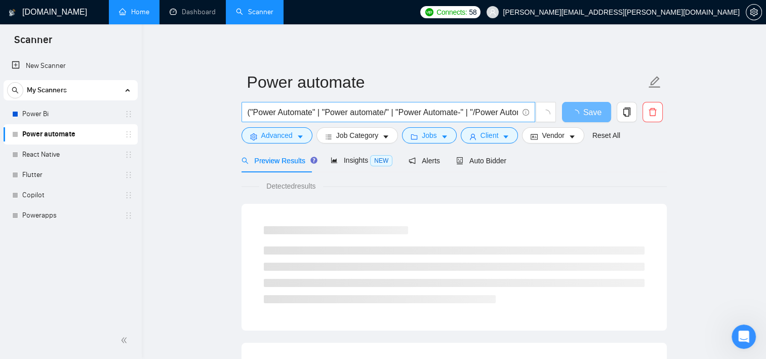
click at [348, 112] on input "("Power Automate" | "Power automate/" | "Power Automate-" | "/Power Automate" |…" at bounding box center [383, 112] width 270 height 13
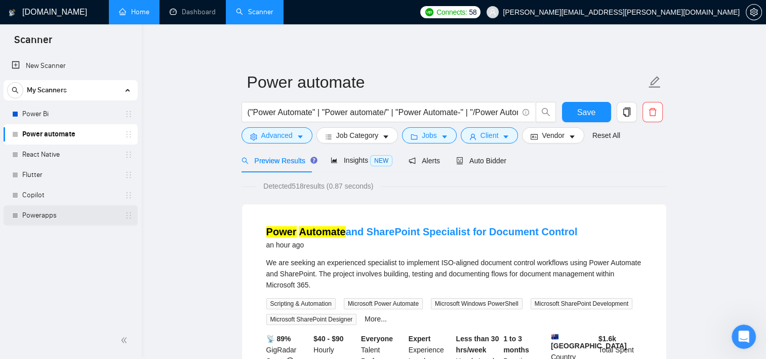
click at [62, 214] on link "Powerapps" at bounding box center [70, 215] width 96 height 20
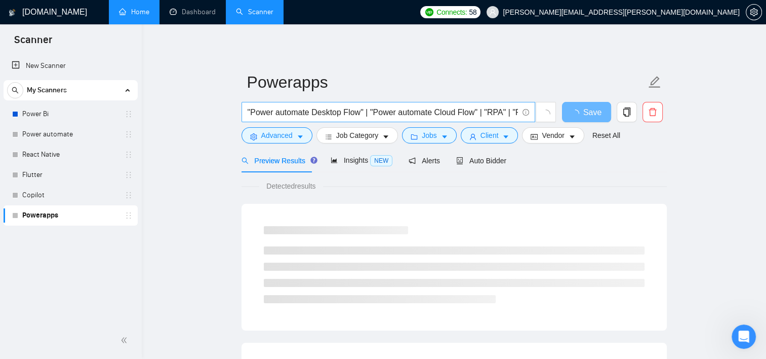
click at [347, 107] on input ""Power automate Desktop Flow" | "Power automate Cloud Flow" | "RPA" | "Robotic …" at bounding box center [383, 112] width 270 height 13
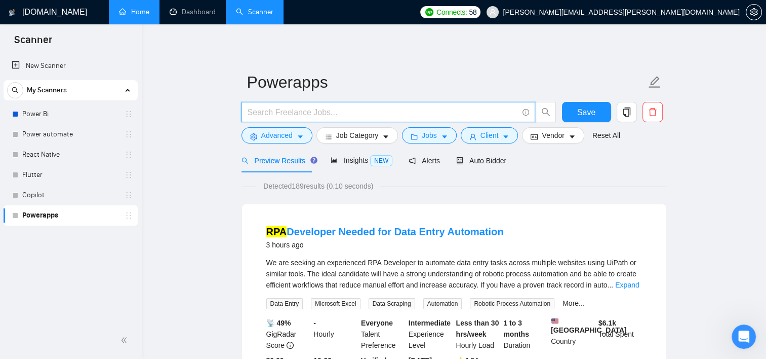
paste input "("Power Automate" | "Power automate/" | "Power Automate-" | "/Power Automate" |…"
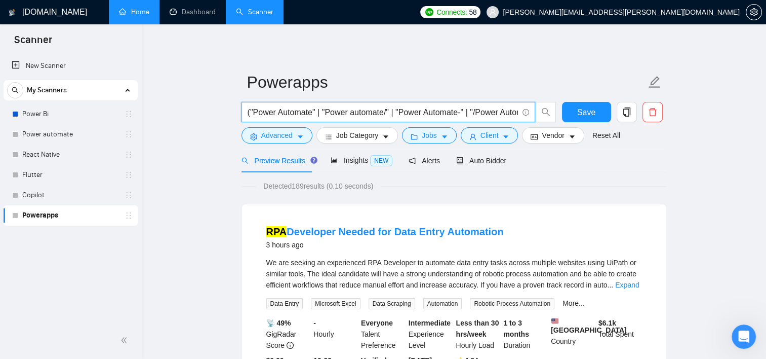
scroll to position [0, 383]
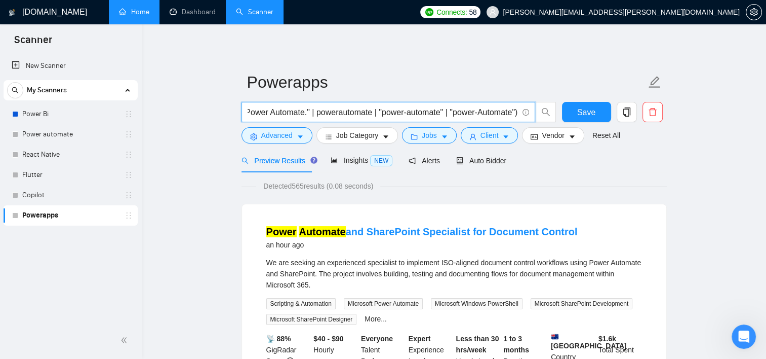
type input "("Power Automate" | "Power automate/" | "Power Automate-" | "/Power Automate" |…"
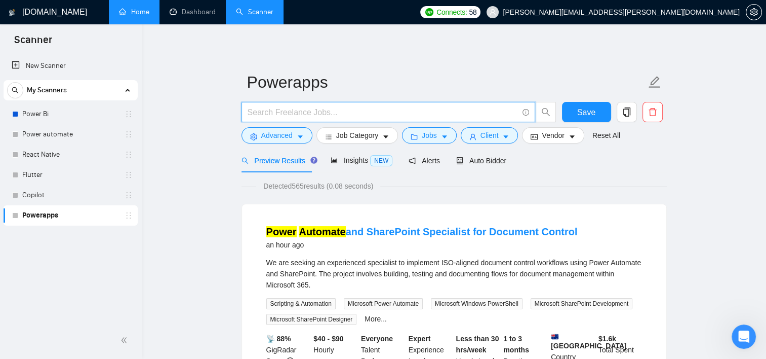
paste input "("Powerapps" | "Power App/" | "Power Apps-" | "/Canvas App" | "Power App ," | "…"
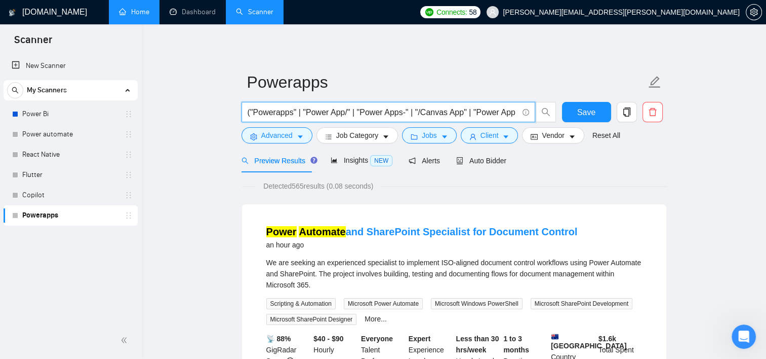
scroll to position [0, 211]
click at [569, 114] on button "Save" at bounding box center [586, 112] width 49 height 20
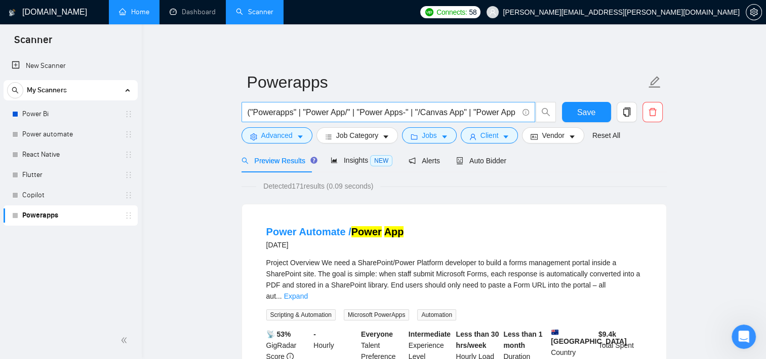
click at [314, 111] on input "("Powerapps" | "Power App/" | "Power Apps-" | "/Canvas App" | "Power App ," | "…" at bounding box center [383, 112] width 270 height 13
click at [581, 113] on span "Save" at bounding box center [586, 112] width 18 height 13
click at [278, 113] on input "("Powerapps" | "Power App/" | "Power Apps-" | "/Canvas App" | "Power App ," | "…" at bounding box center [383, 112] width 270 height 13
type input "("Powerapps" | "Power App/" | "Power Apps-" | "/Canvas App" | "Power App ," | "…"
click at [341, 114] on input "("Powerapps" | "Power App/" | "Power Apps-" | "/Canvas App" | "Power App ," | "…" at bounding box center [383, 112] width 270 height 13
